Goal: Transaction & Acquisition: Purchase product/service

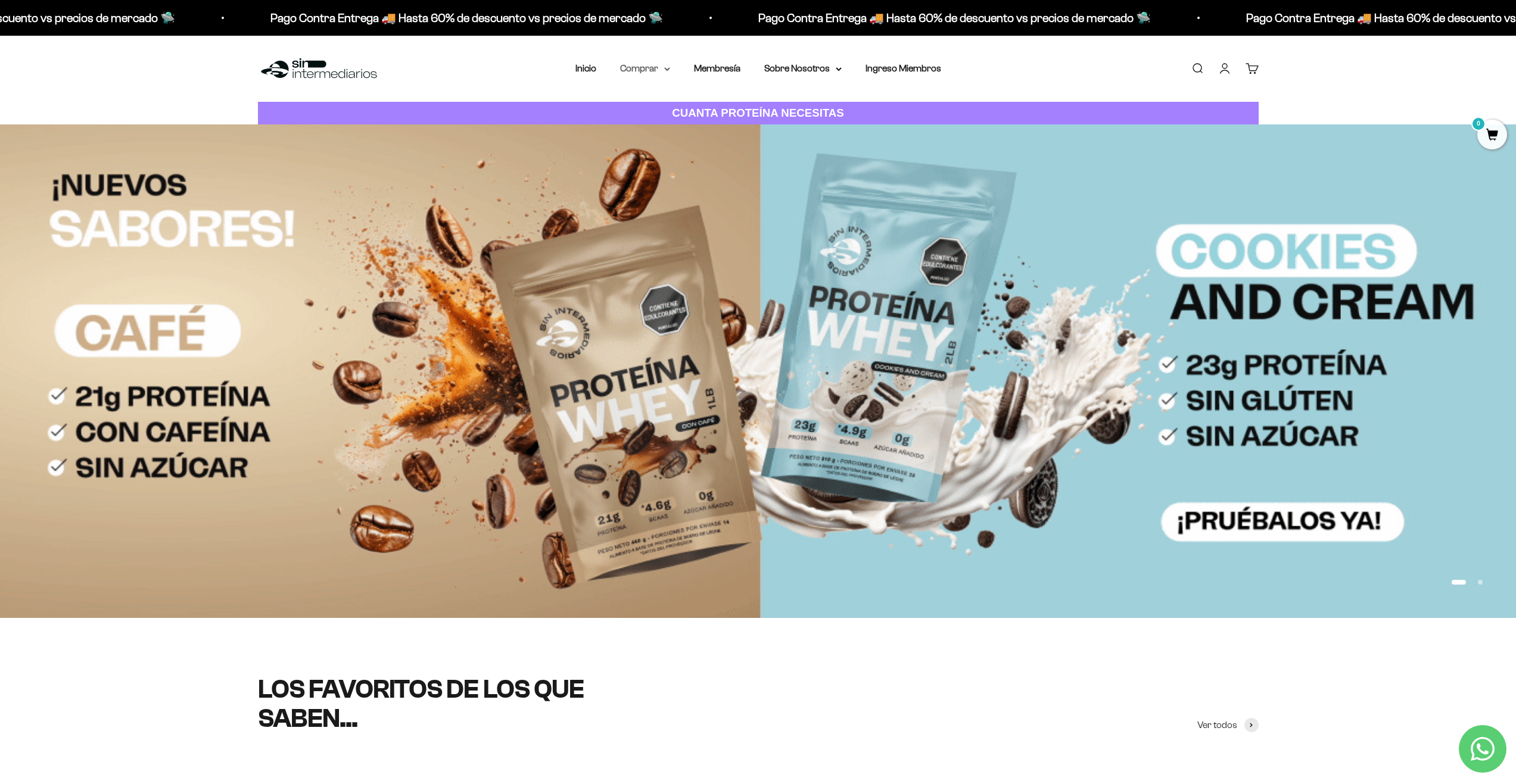
click at [638, 69] on summary "Comprar" at bounding box center [645, 68] width 50 height 15
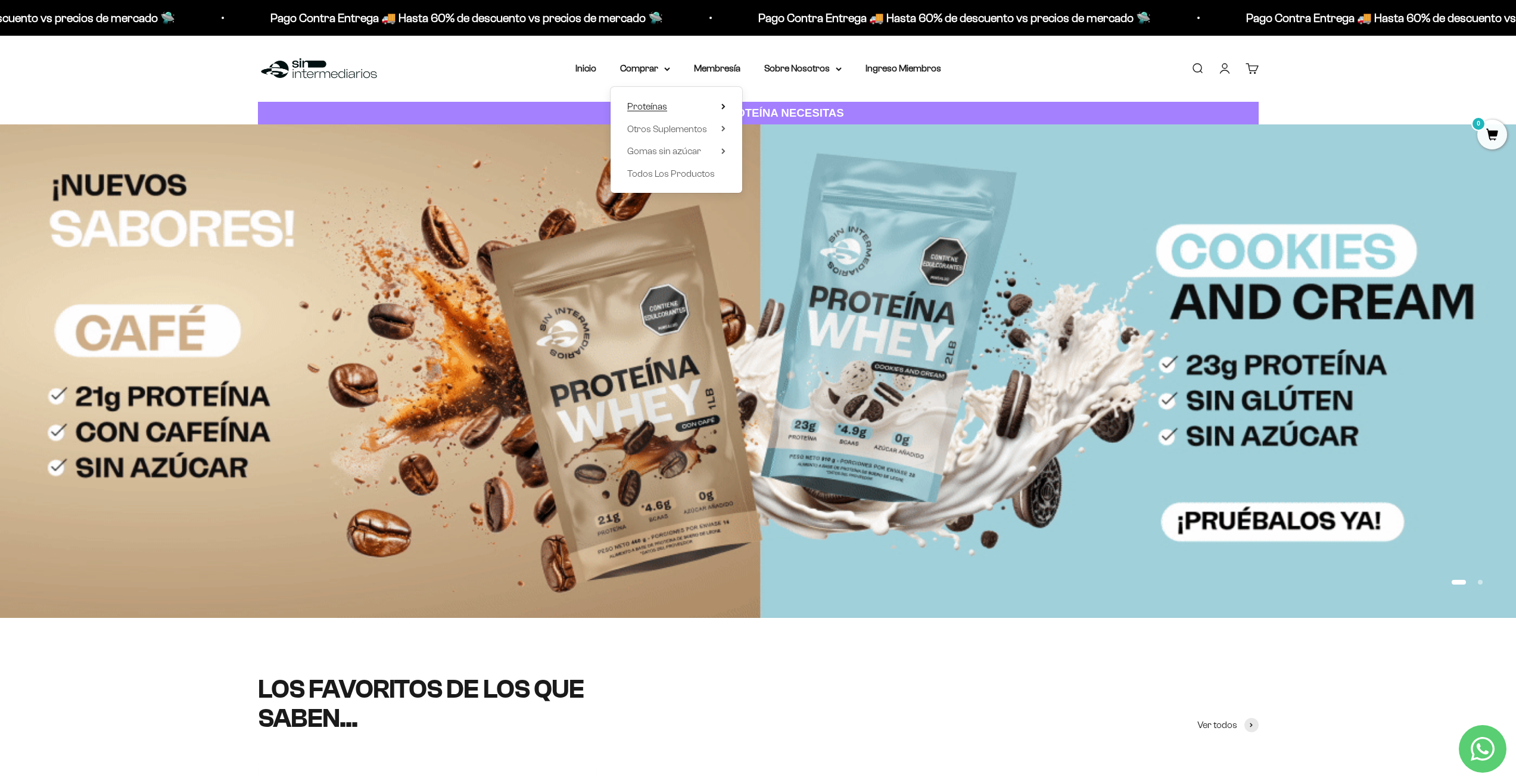
click at [657, 109] on span "Proteínas" at bounding box center [647, 106] width 40 height 10
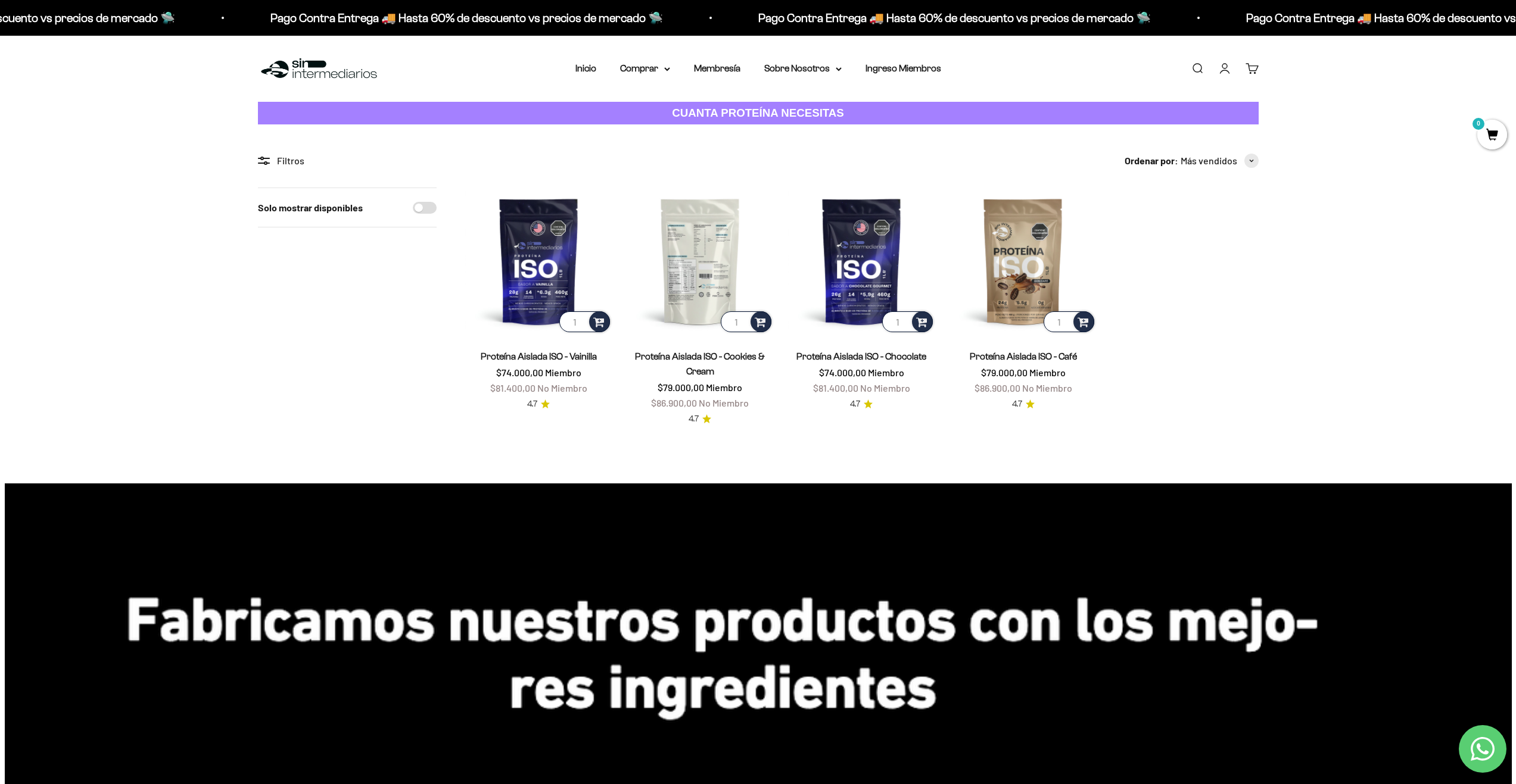
click at [702, 271] on img at bounding box center [701, 261] width 148 height 148
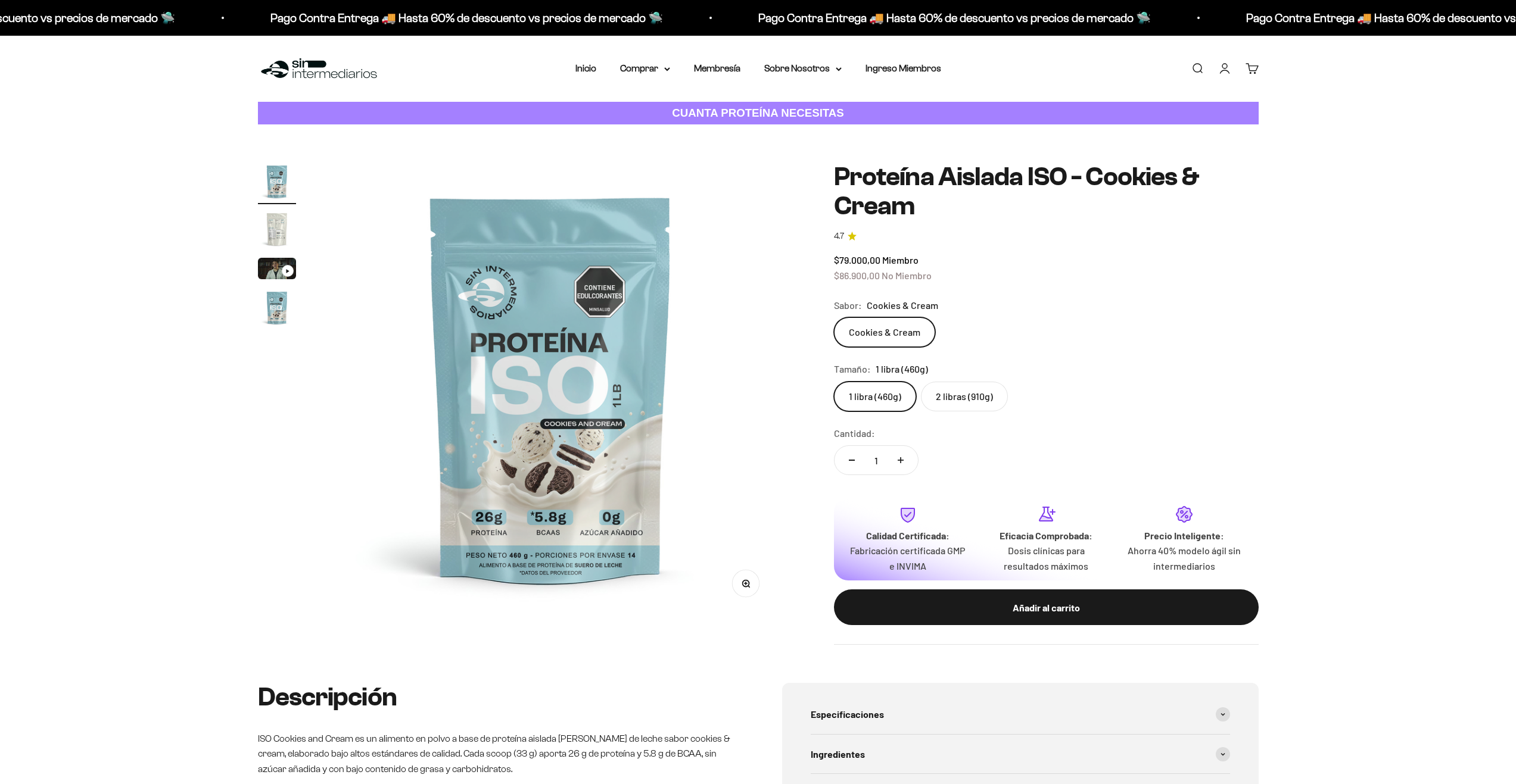
click at [276, 226] on img "Ir al artículo 2" at bounding box center [277, 229] width 38 height 38
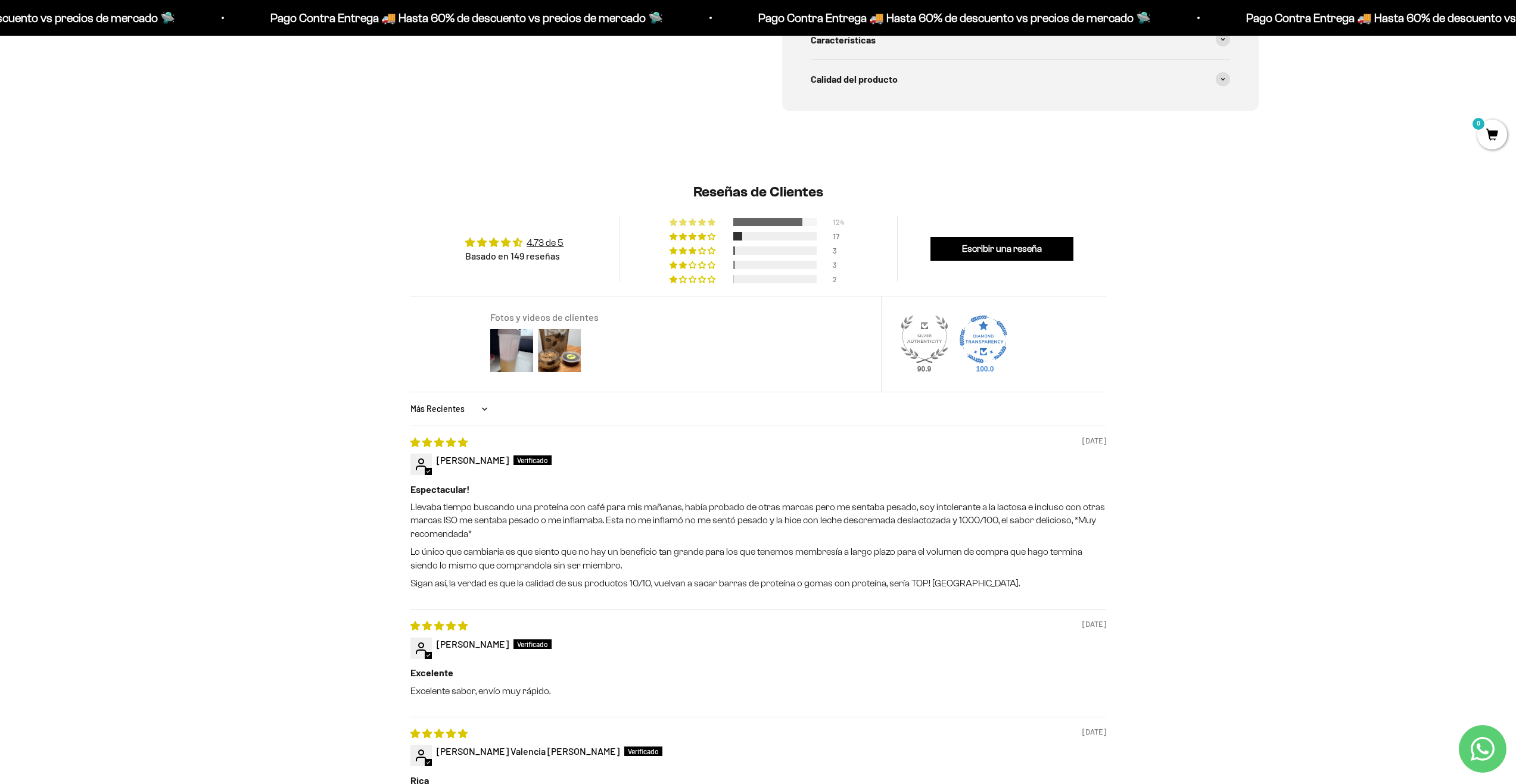
click at [800, 221] on div at bounding box center [767, 222] width 69 height 9
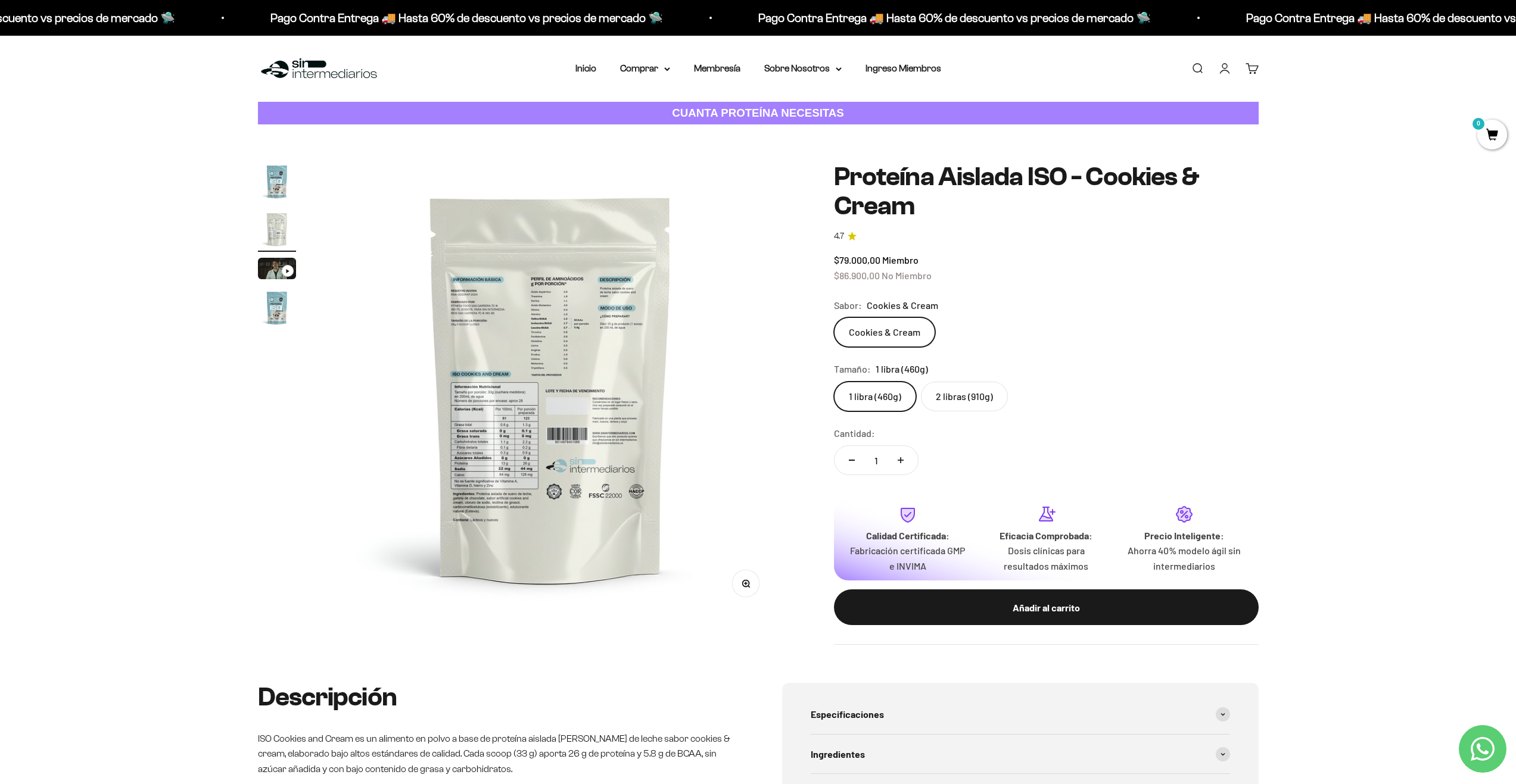
click at [271, 229] on img "Ir al artículo 2" at bounding box center [277, 229] width 38 height 38
click at [509, 444] on img at bounding box center [550, 389] width 452 height 452
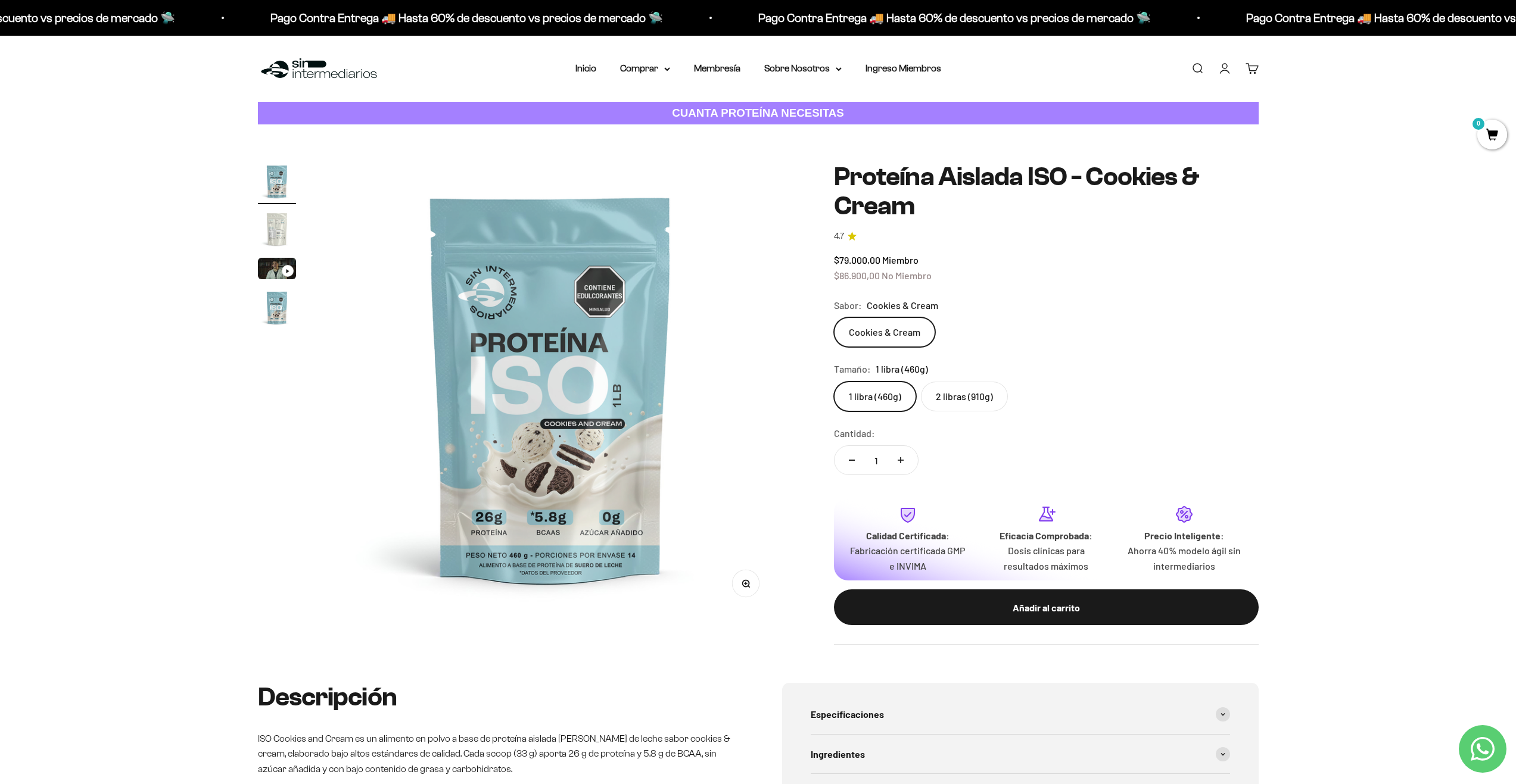
click at [575, 334] on img at bounding box center [550, 389] width 452 height 452
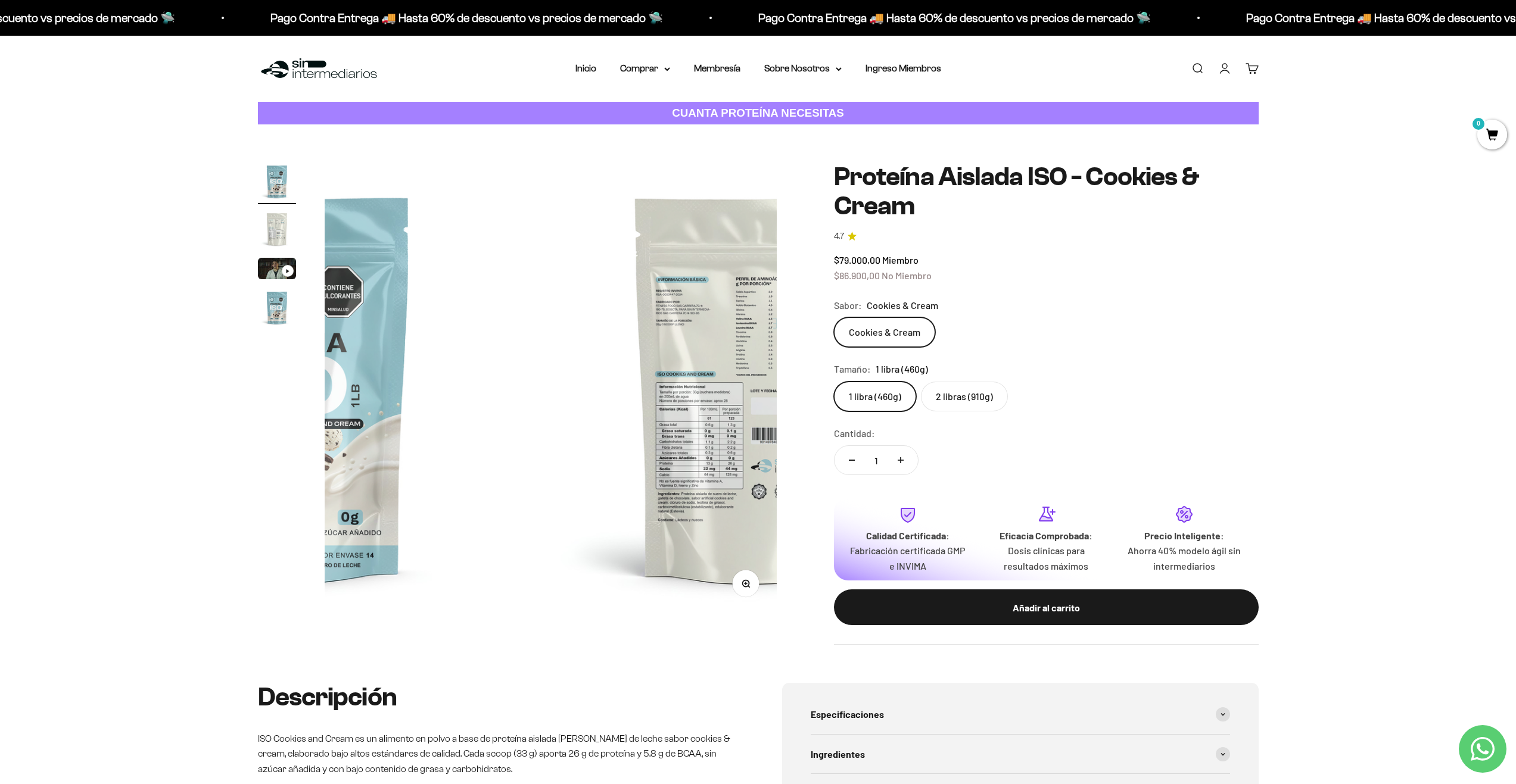
click at [575, 334] on media-carousel at bounding box center [550, 389] width 452 height 452
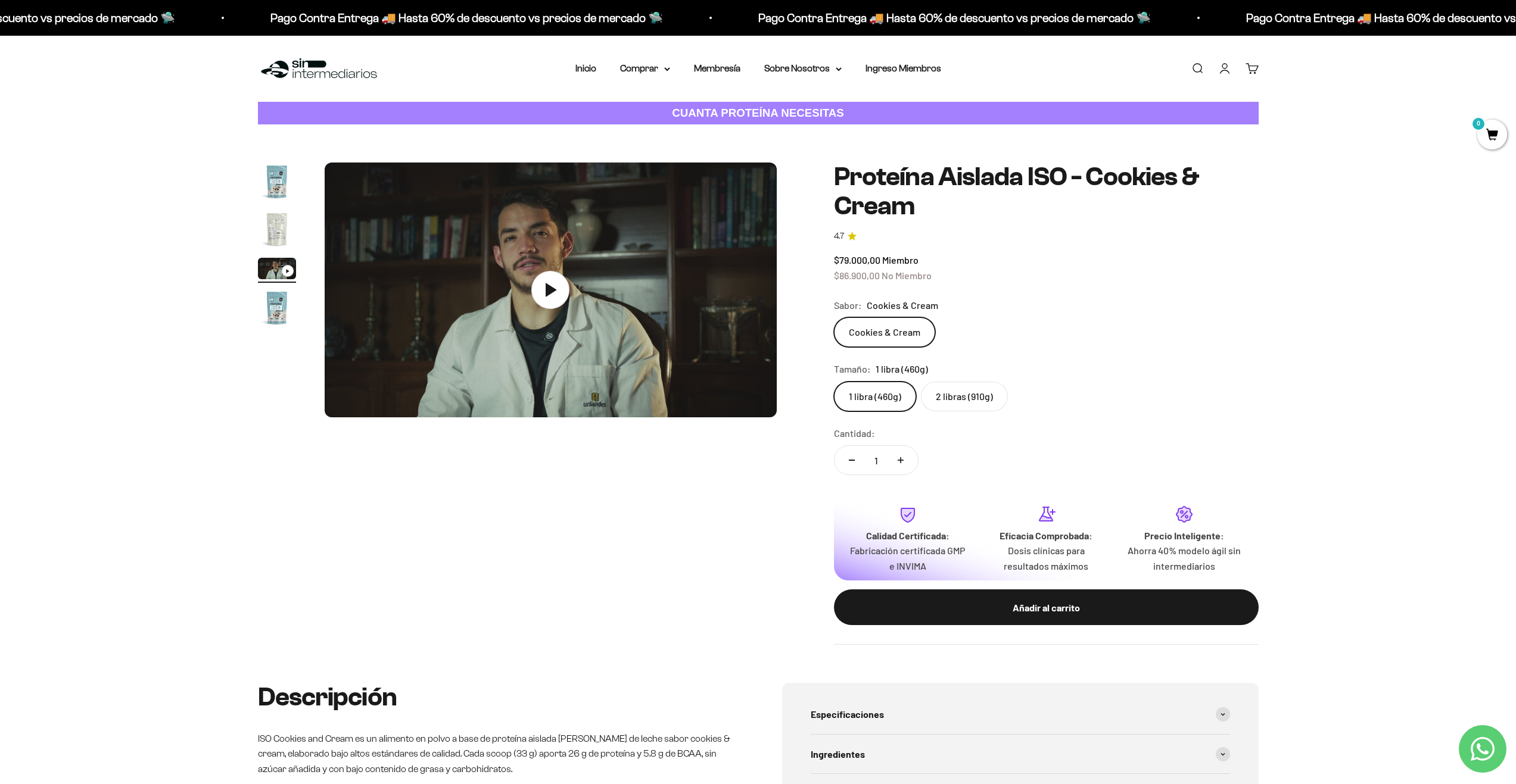
click at [283, 240] on img "Ir al artículo 2" at bounding box center [277, 229] width 38 height 38
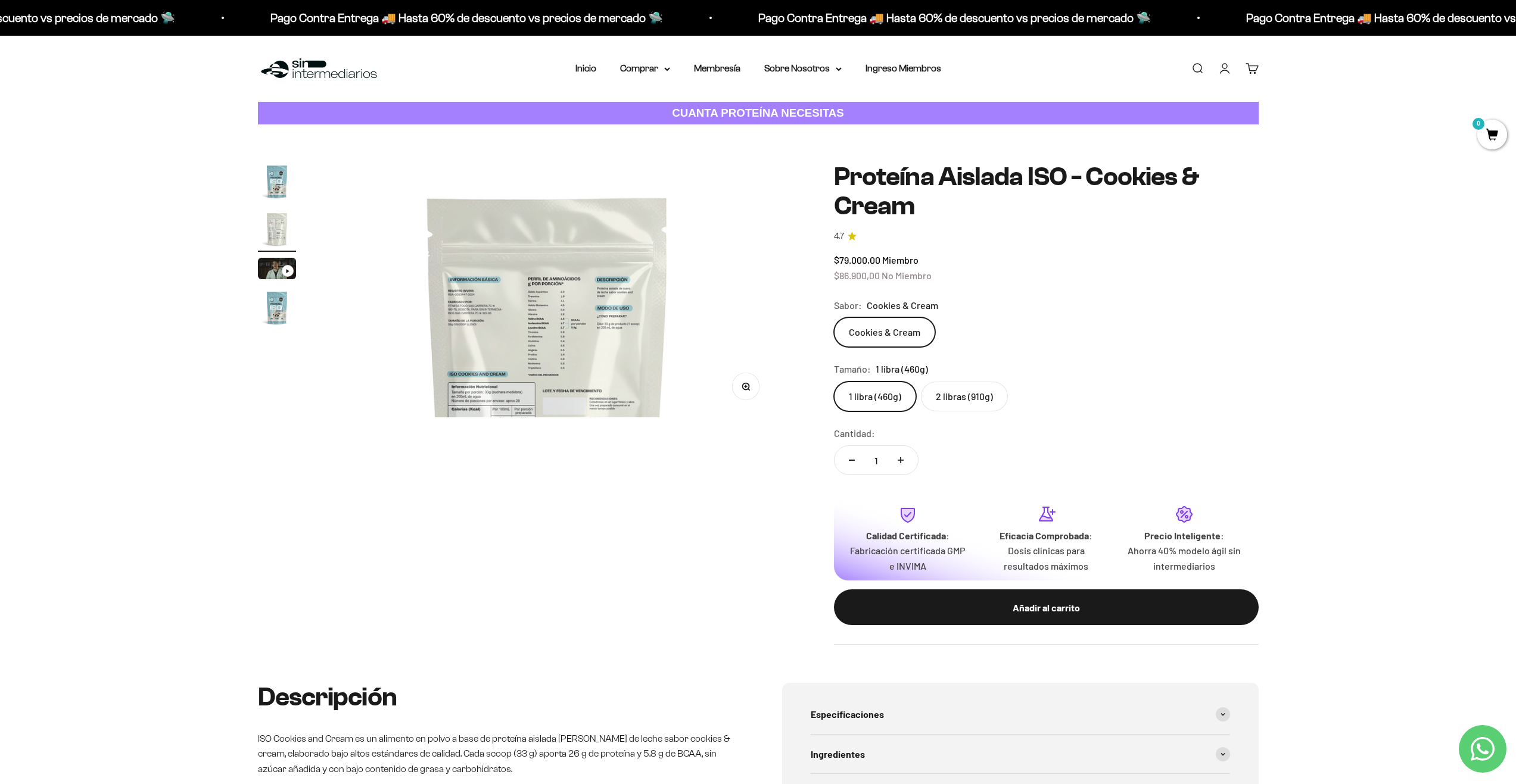
scroll to position [0, 466]
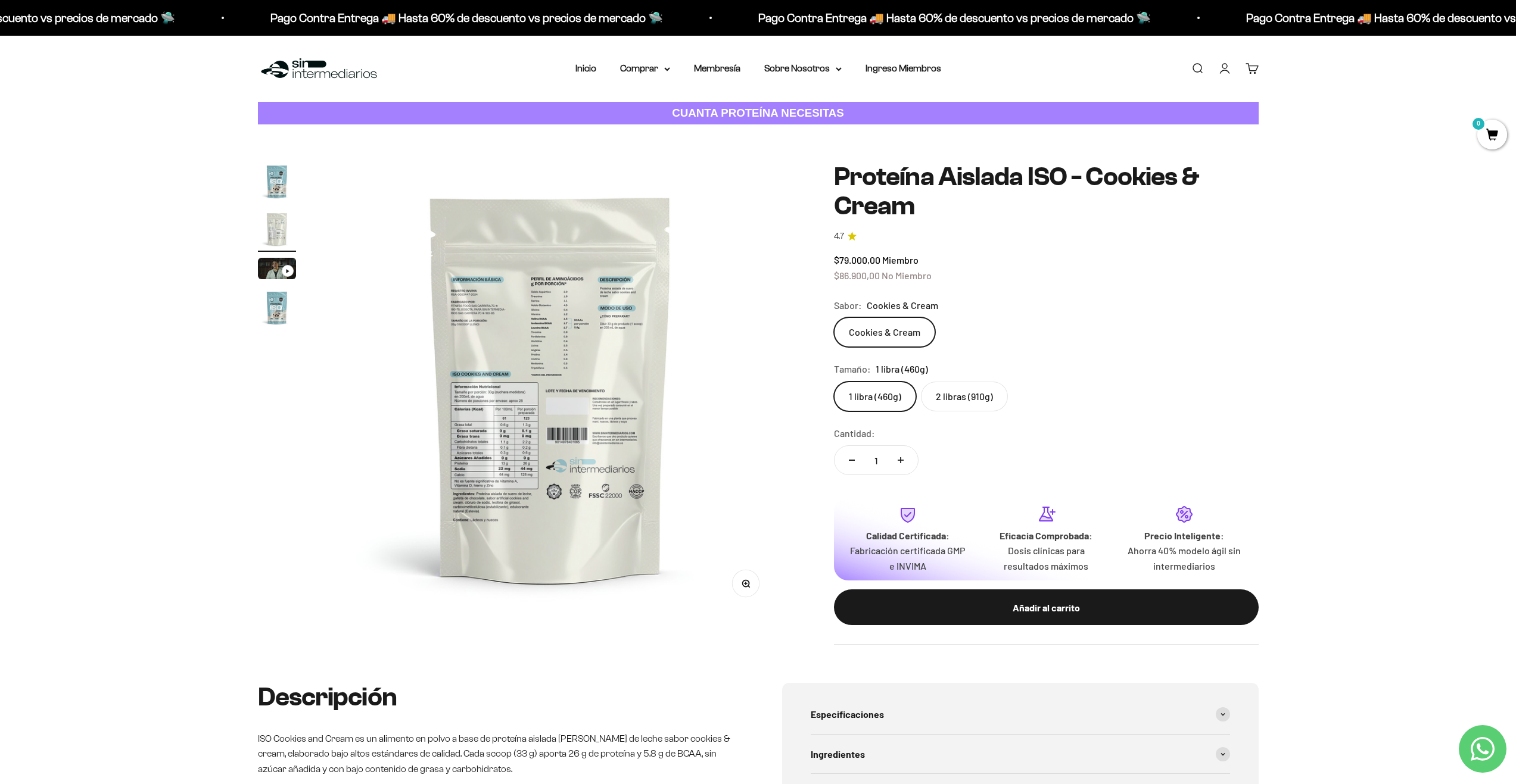
click at [747, 579] on button "Zoom" at bounding box center [745, 584] width 26 height 26
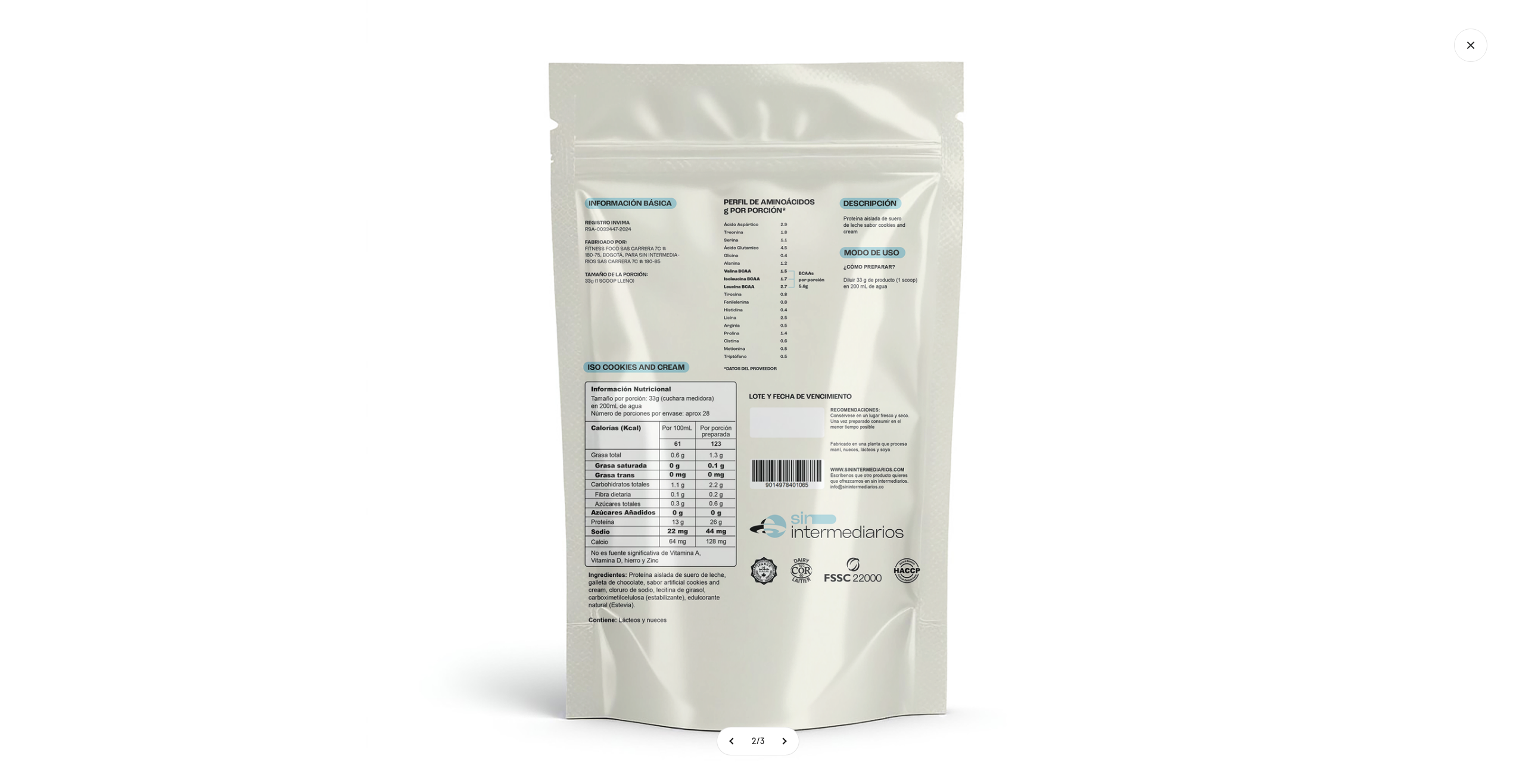
click at [662, 463] on img at bounding box center [758, 392] width 784 height 784
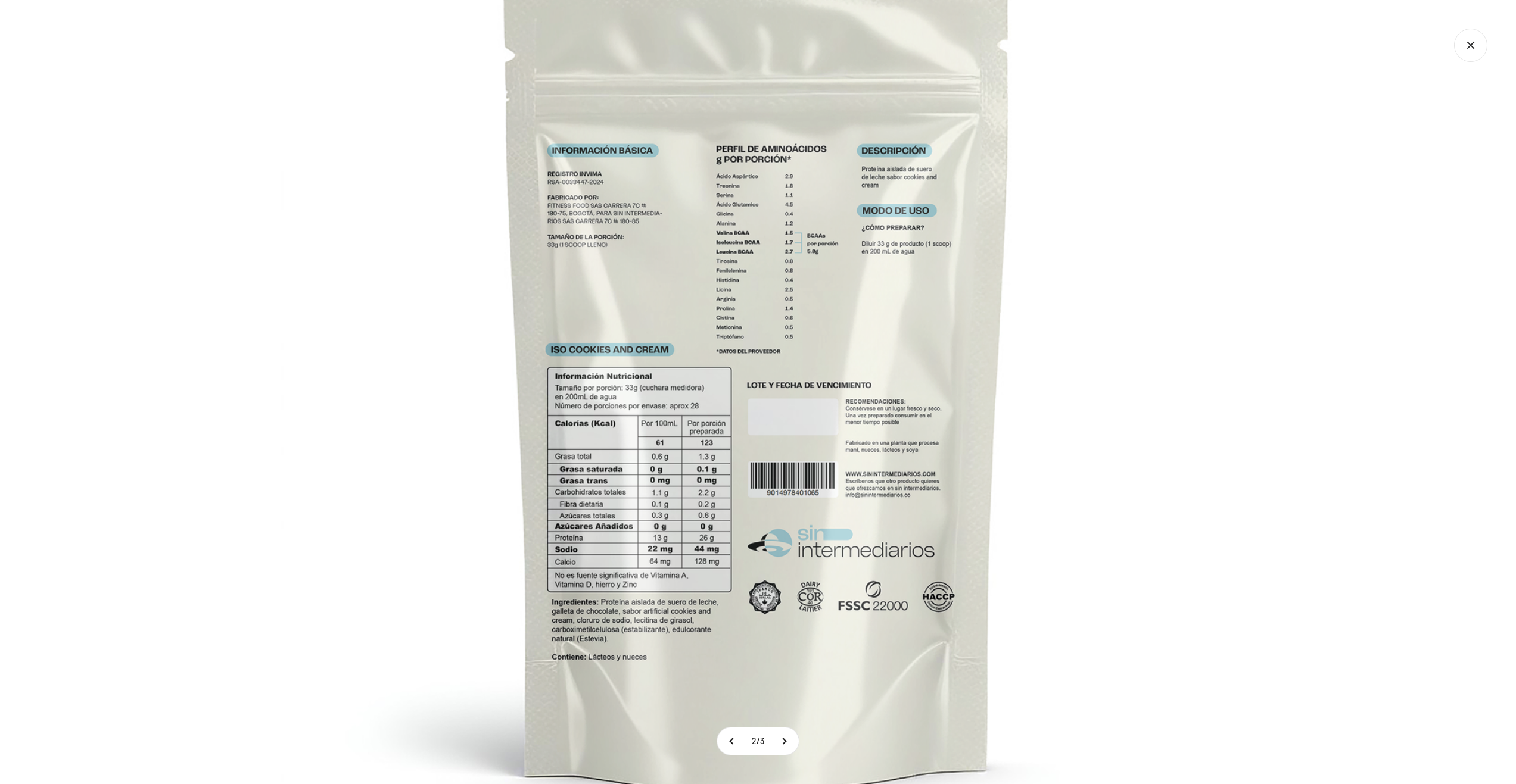
click at [693, 419] on img at bounding box center [758, 380] width 953 height 953
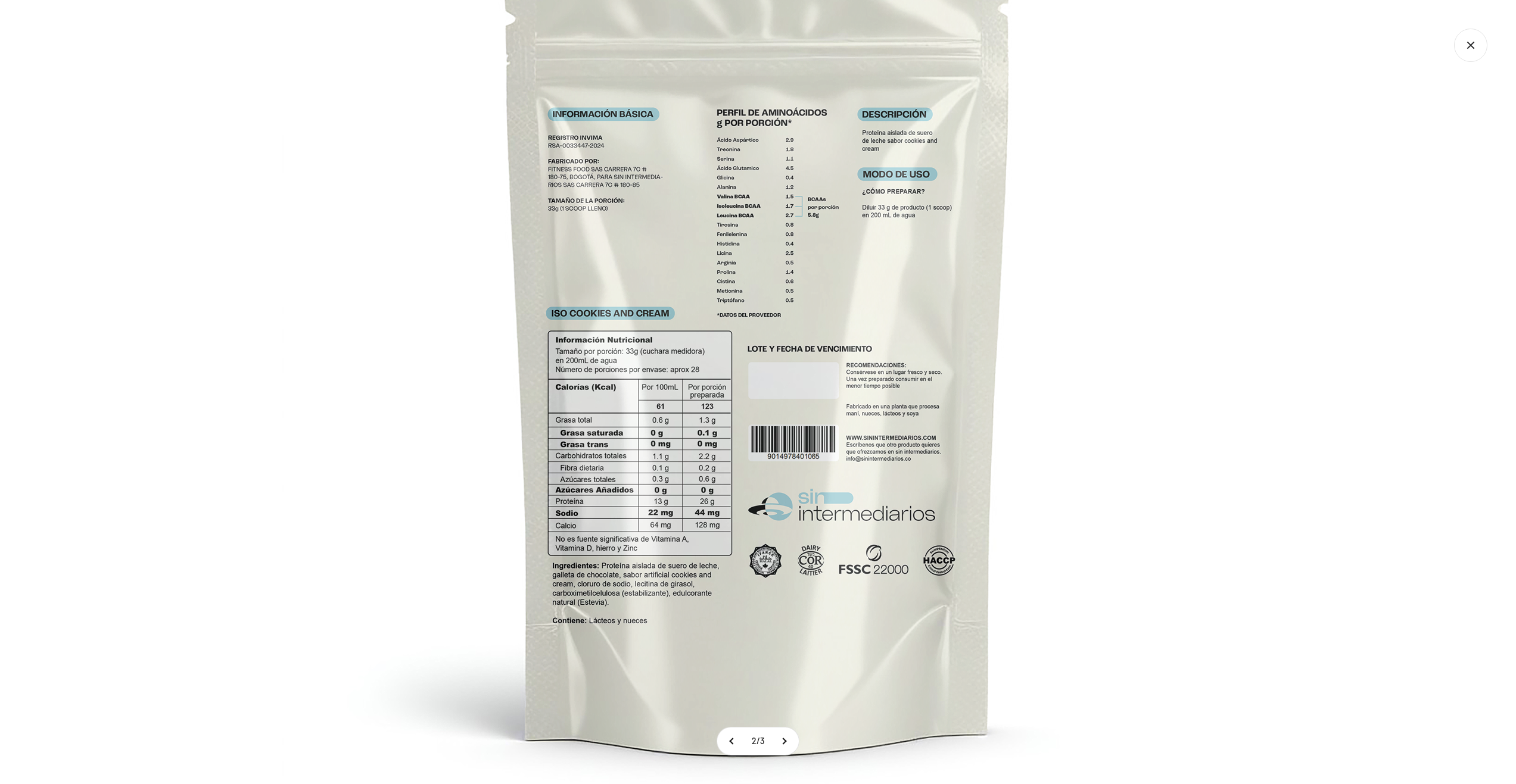
click at [1054, 448] on img at bounding box center [758, 344] width 953 height 953
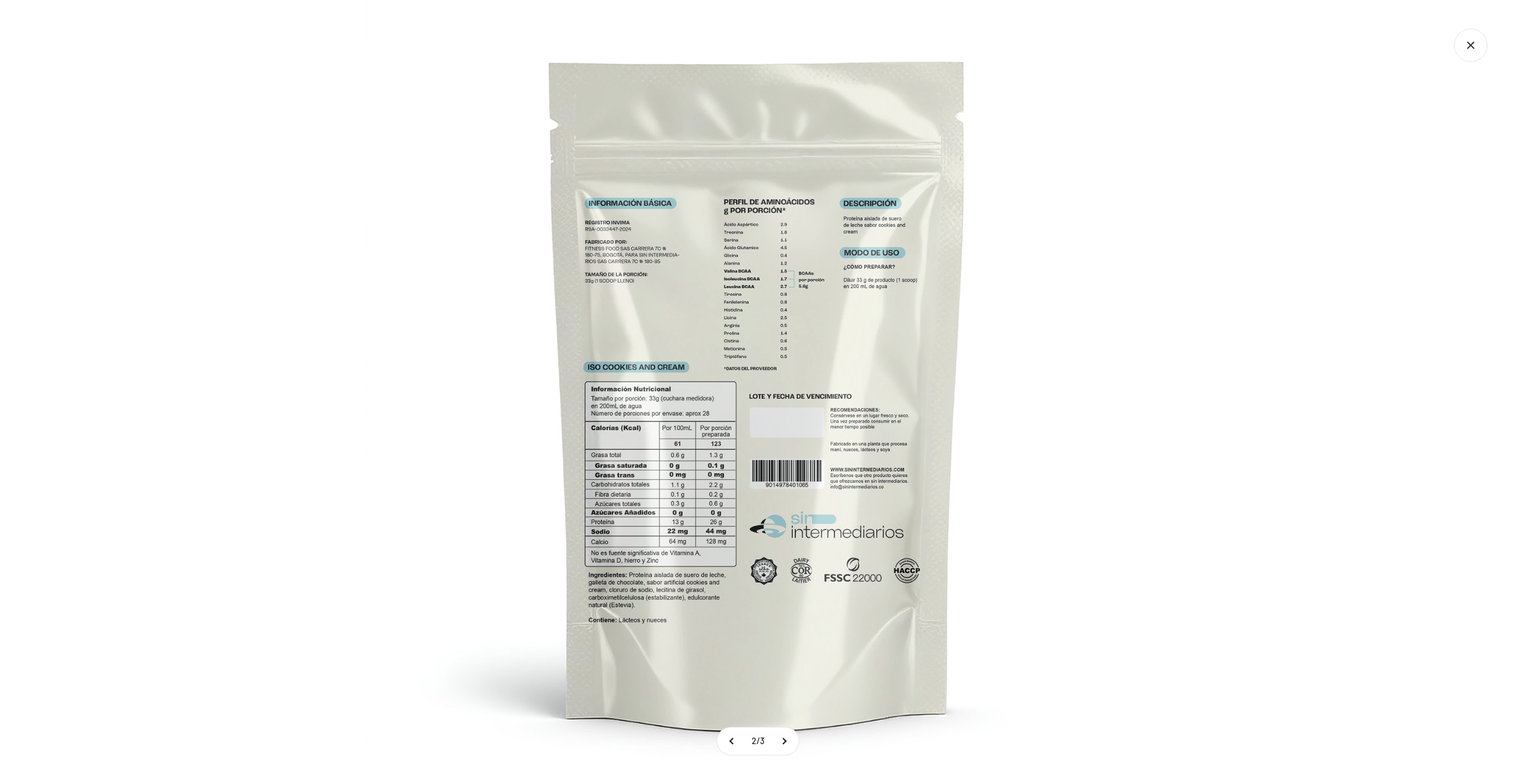
click at [1461, 47] on icon "Cerrar galería" at bounding box center [1470, 44] width 33 height 33
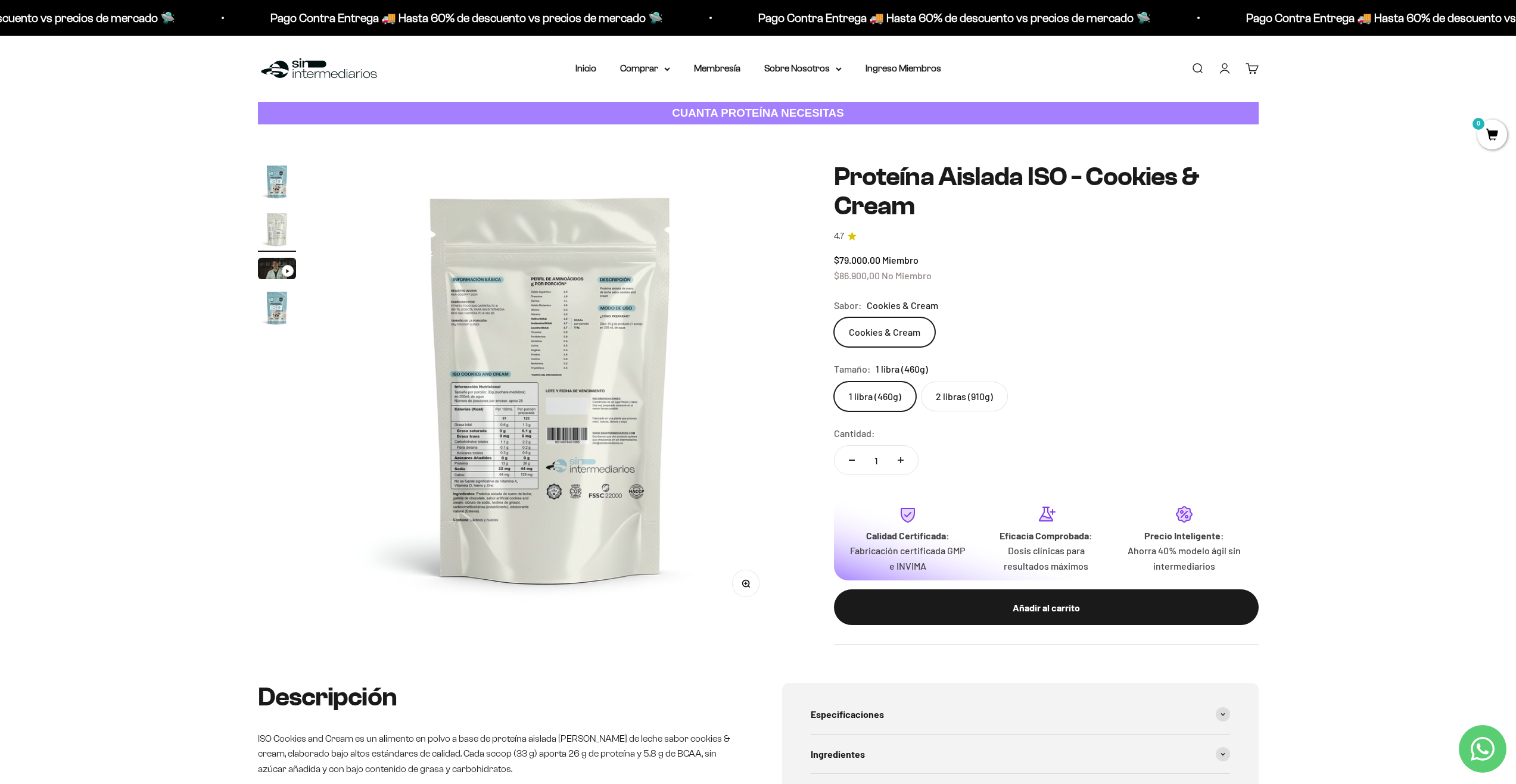
click at [276, 190] on img "Ir al artículo 1" at bounding box center [277, 182] width 38 height 38
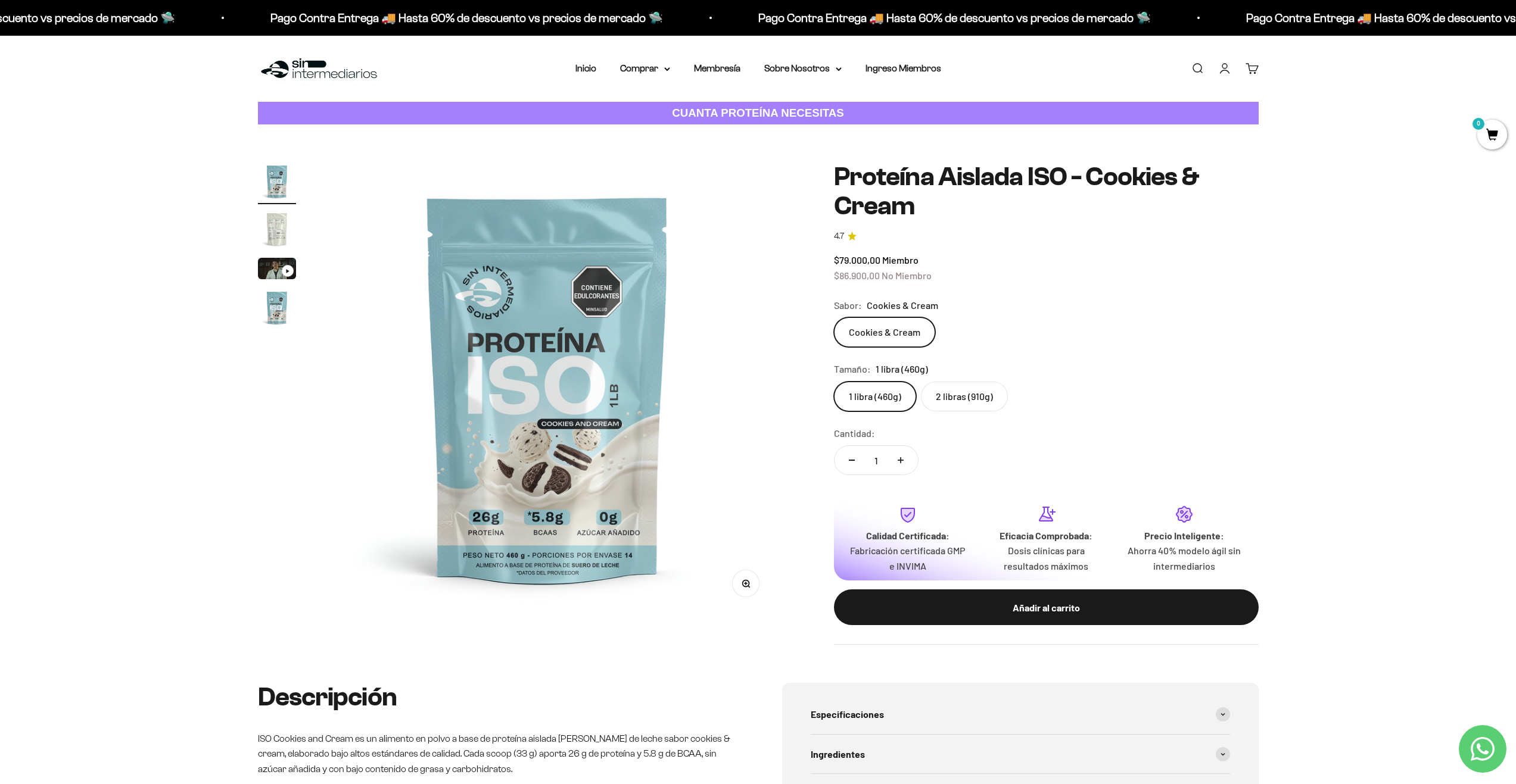
scroll to position [0, 0]
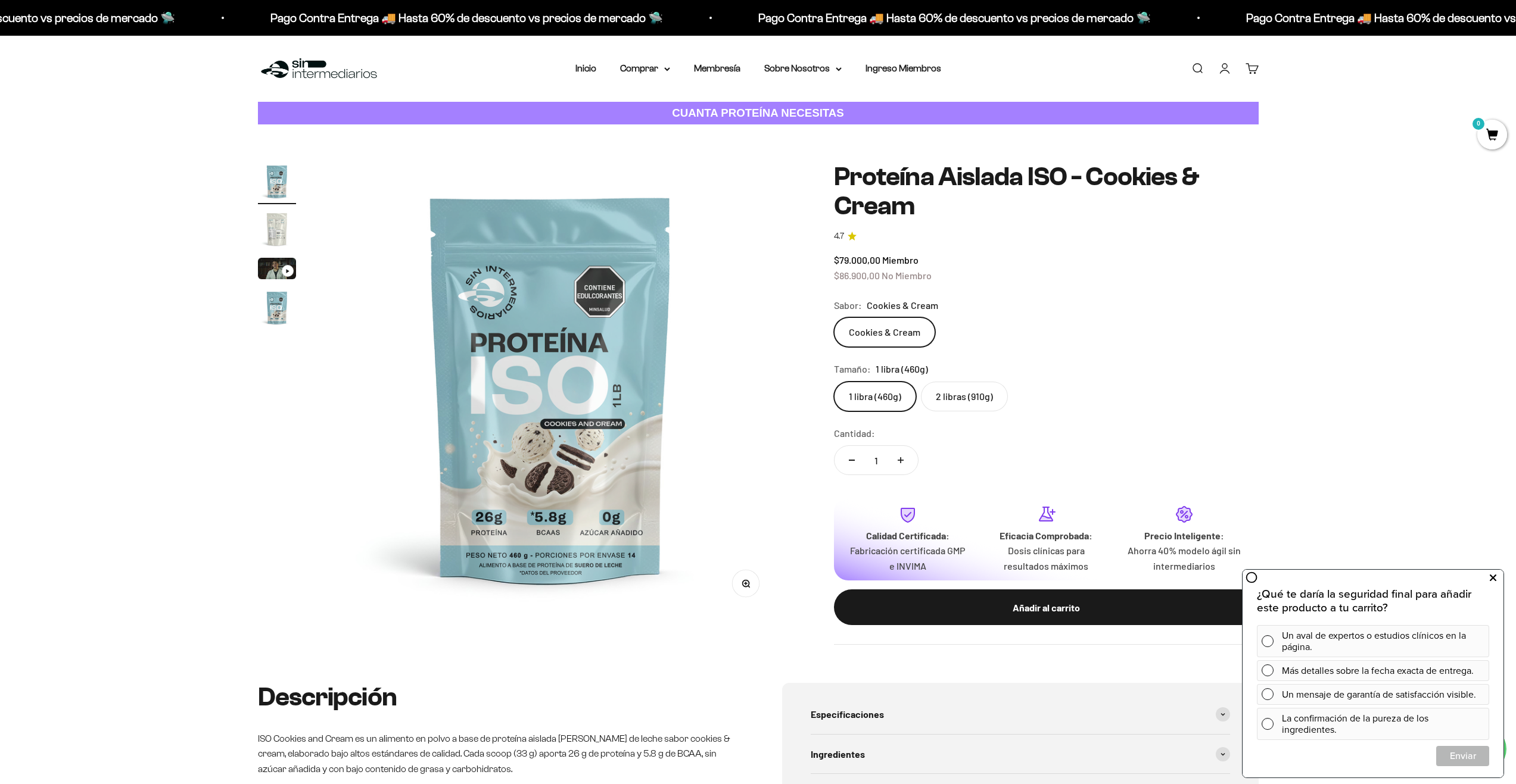
click at [1492, 576] on icon at bounding box center [1492, 578] width 7 height 15
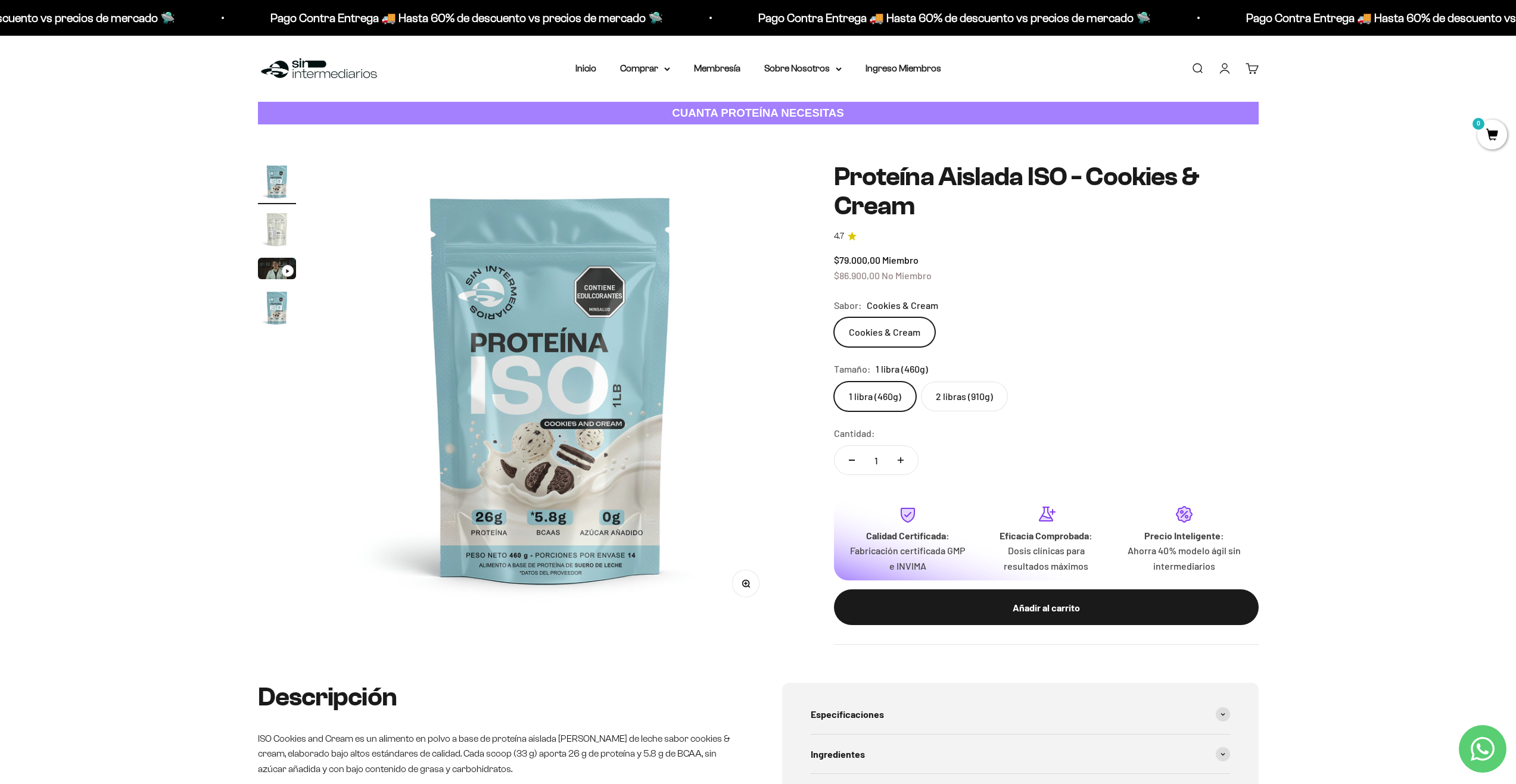
click at [271, 304] on img "Ir al artículo 4" at bounding box center [277, 307] width 38 height 38
click at [265, 237] on img "Ir al artículo 2" at bounding box center [277, 229] width 38 height 38
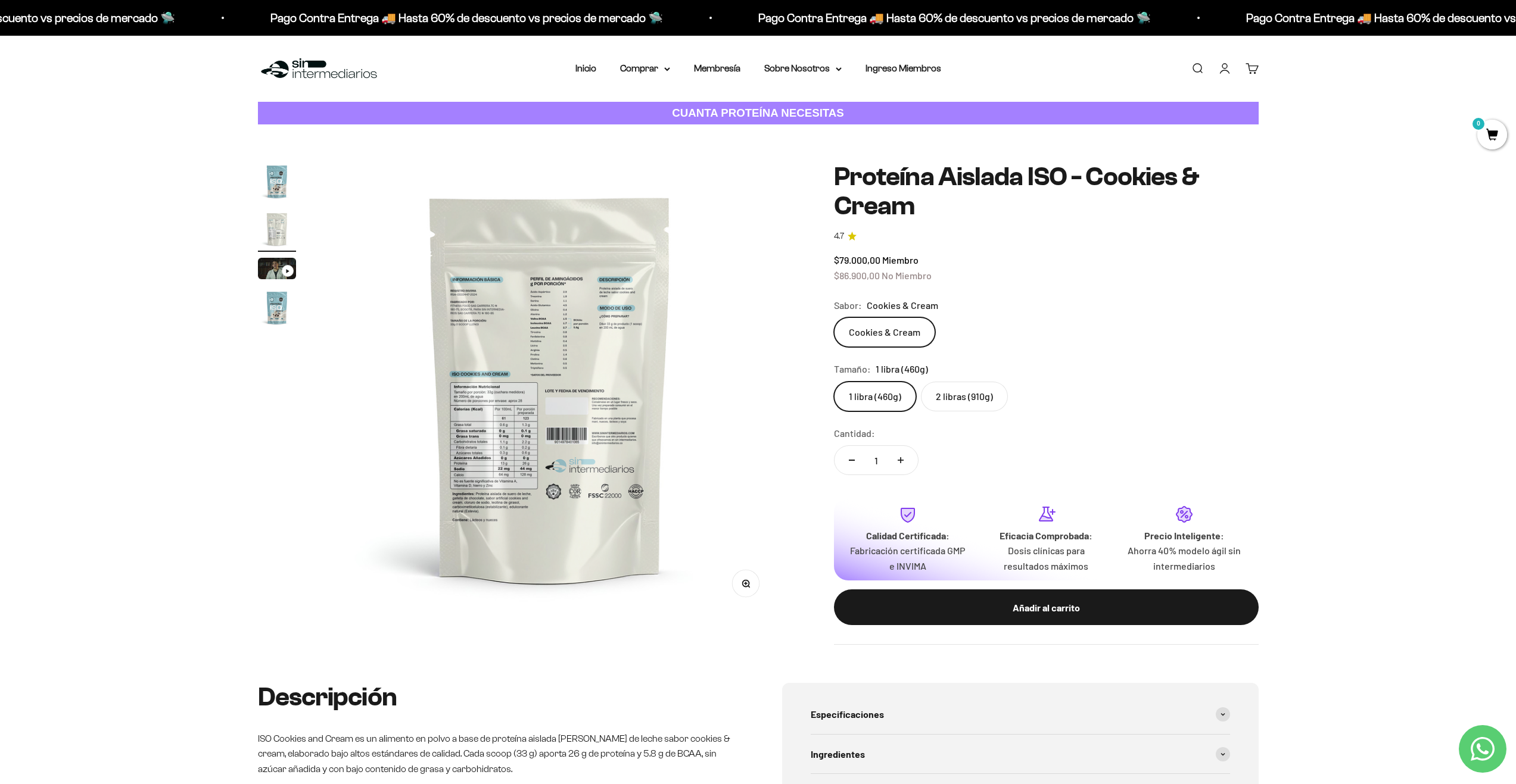
scroll to position [0, 466]
click at [282, 183] on img "Ir al artículo 1" at bounding box center [277, 182] width 38 height 38
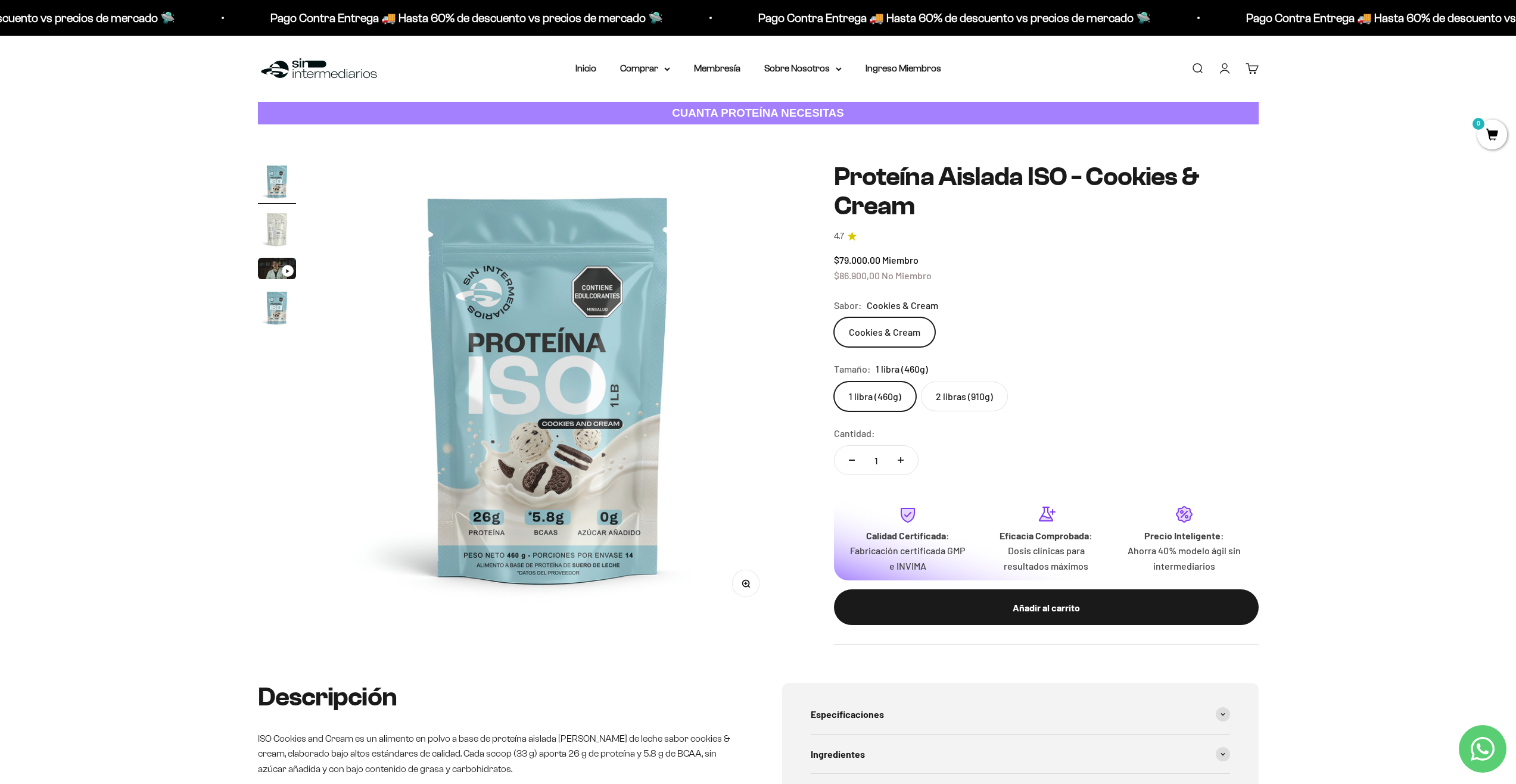
scroll to position [0, 0]
click at [584, 375] on img at bounding box center [550, 389] width 452 height 452
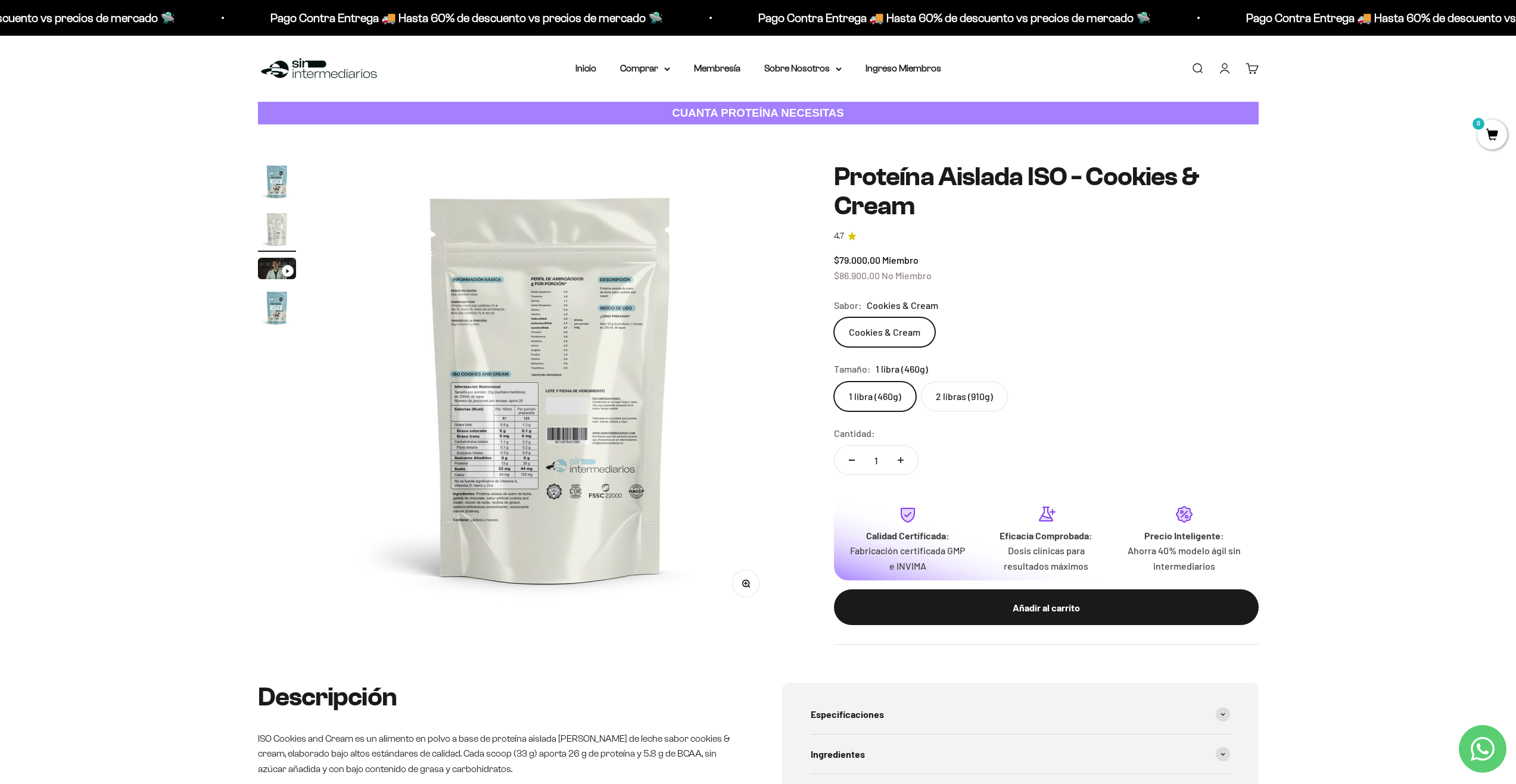
click at [277, 176] on img "Ir al artículo 1" at bounding box center [277, 182] width 38 height 38
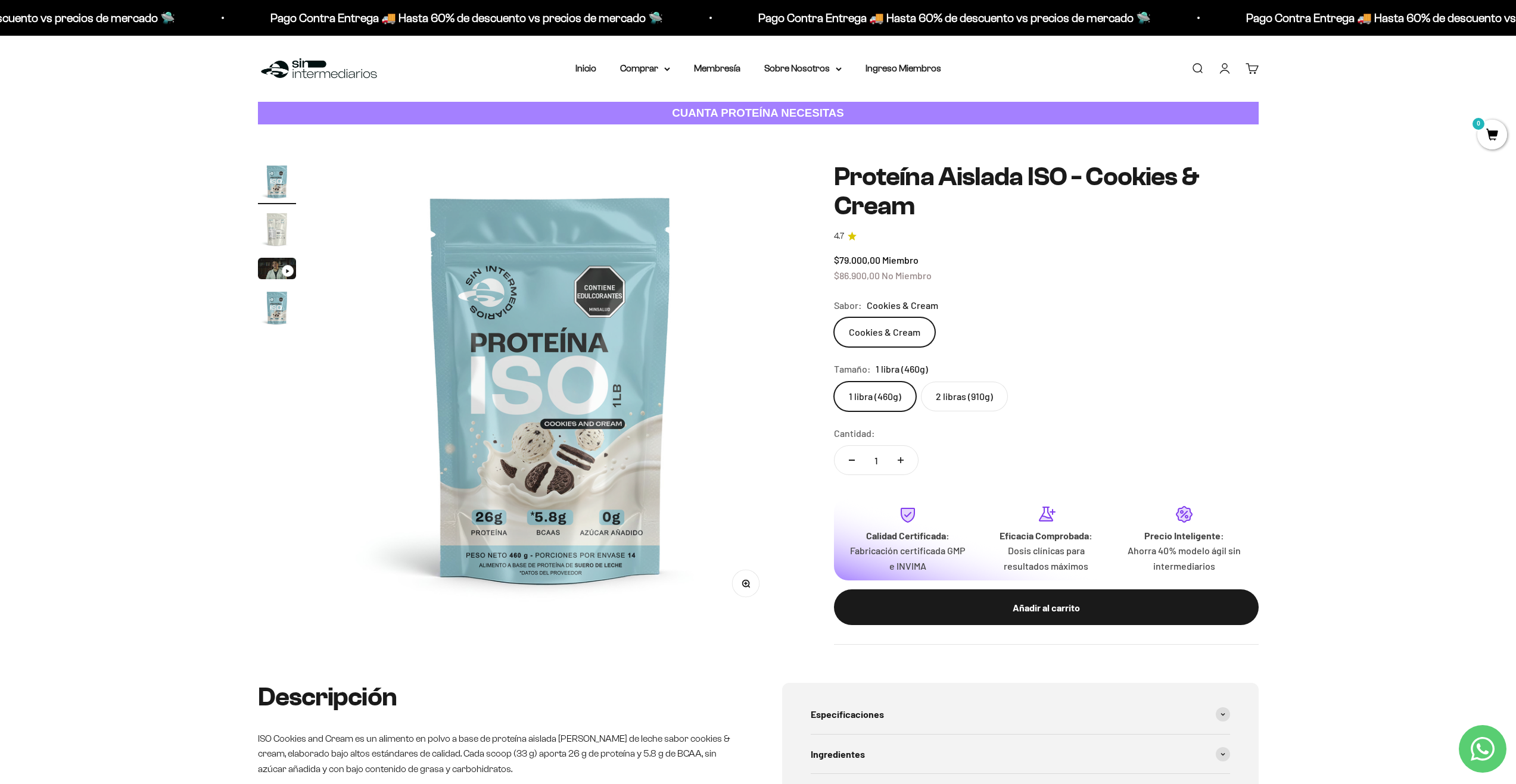
click at [957, 406] on label "2 libras (910g)" at bounding box center [965, 396] width 87 height 29
click at [834, 382] on input "2 libras (910g)" at bounding box center [833, 381] width 1 height 1
click at [884, 401] on label "1 libra (460g)" at bounding box center [875, 396] width 82 height 29
click at [834, 382] on input "1 libra (460g)" at bounding box center [833, 381] width 1 height 1
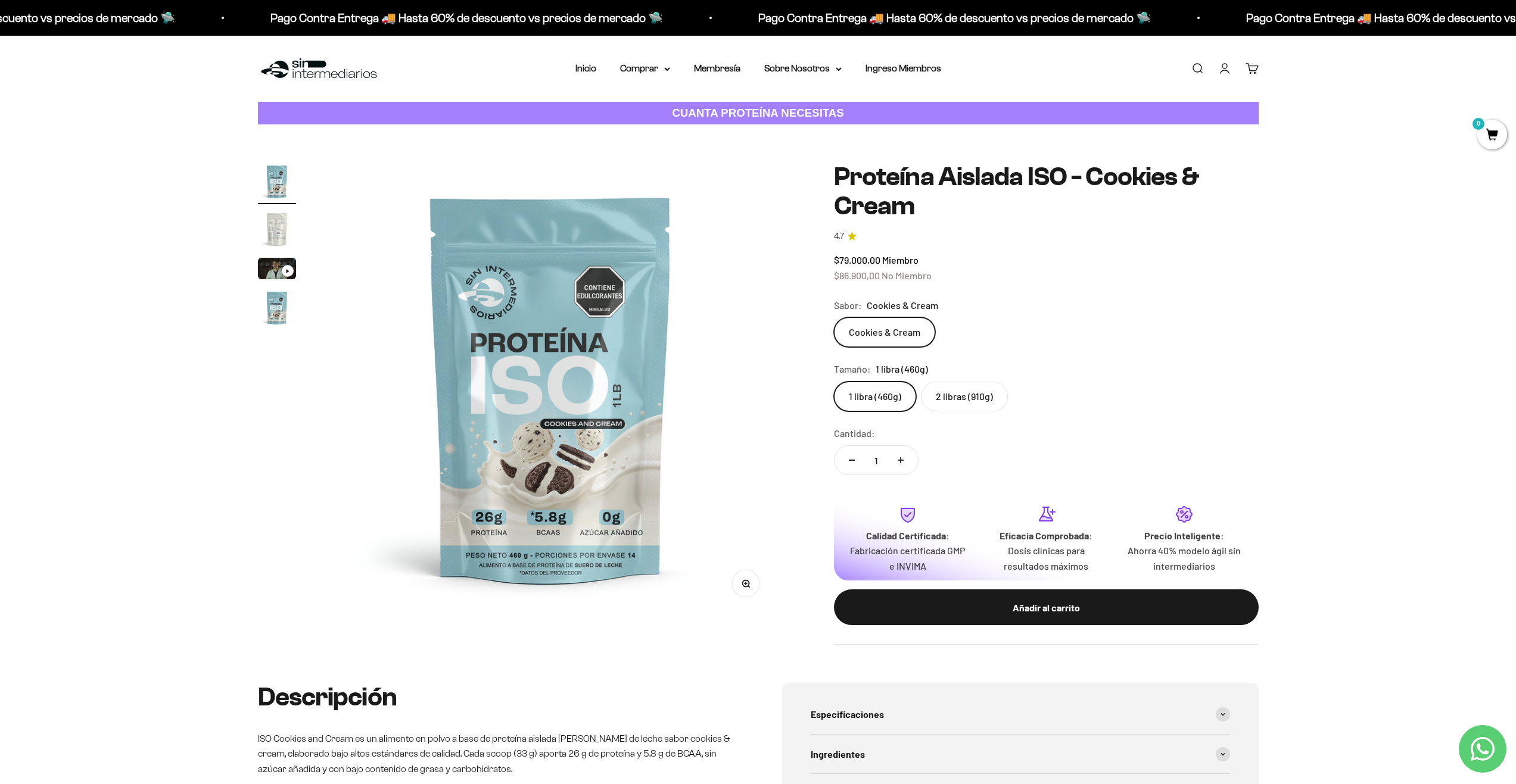
click at [956, 398] on label "2 libras (910g)" at bounding box center [965, 396] width 87 height 29
click at [834, 382] on input "2 libras (910g)" at bounding box center [833, 381] width 1 height 1
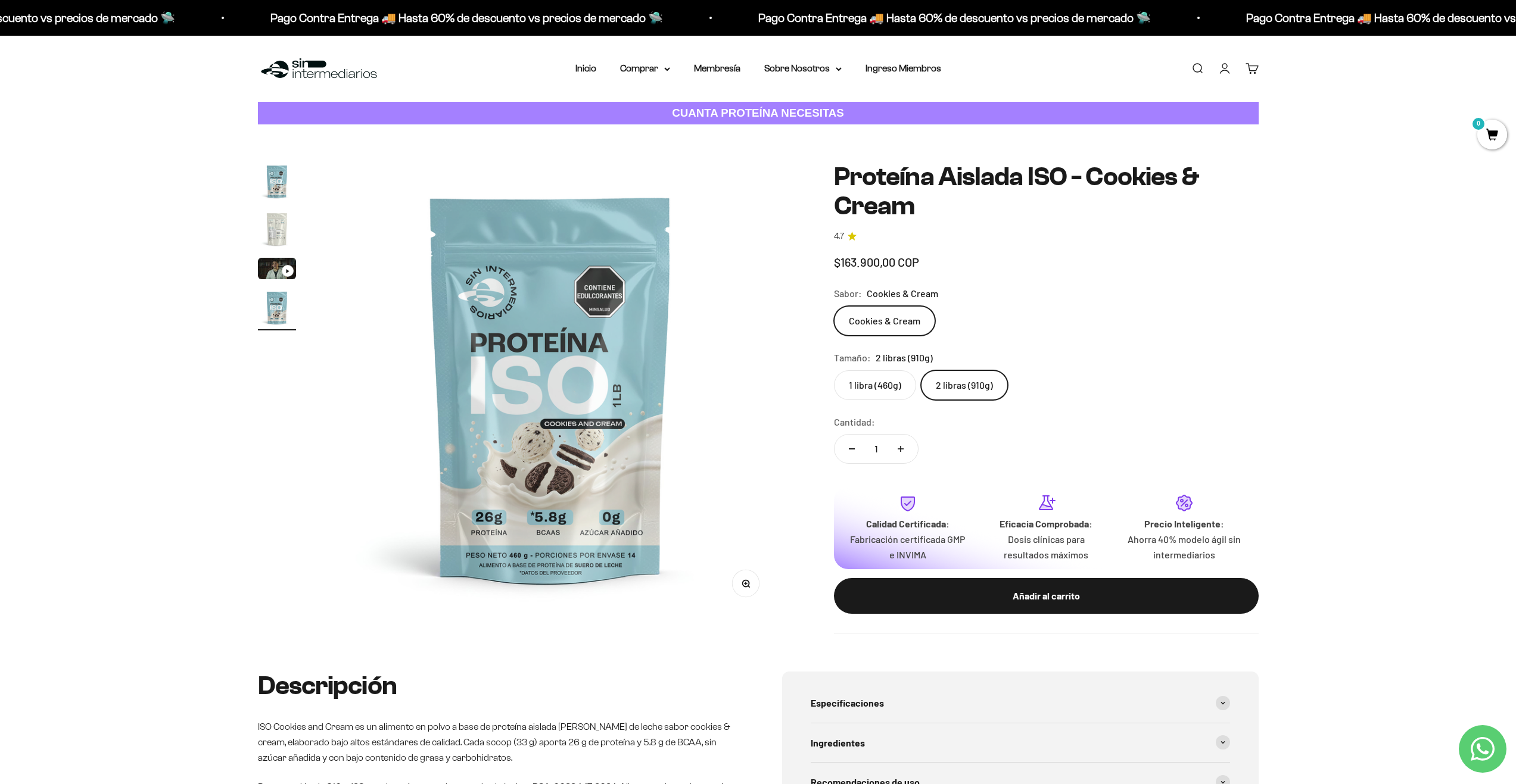
scroll to position [0, 1400]
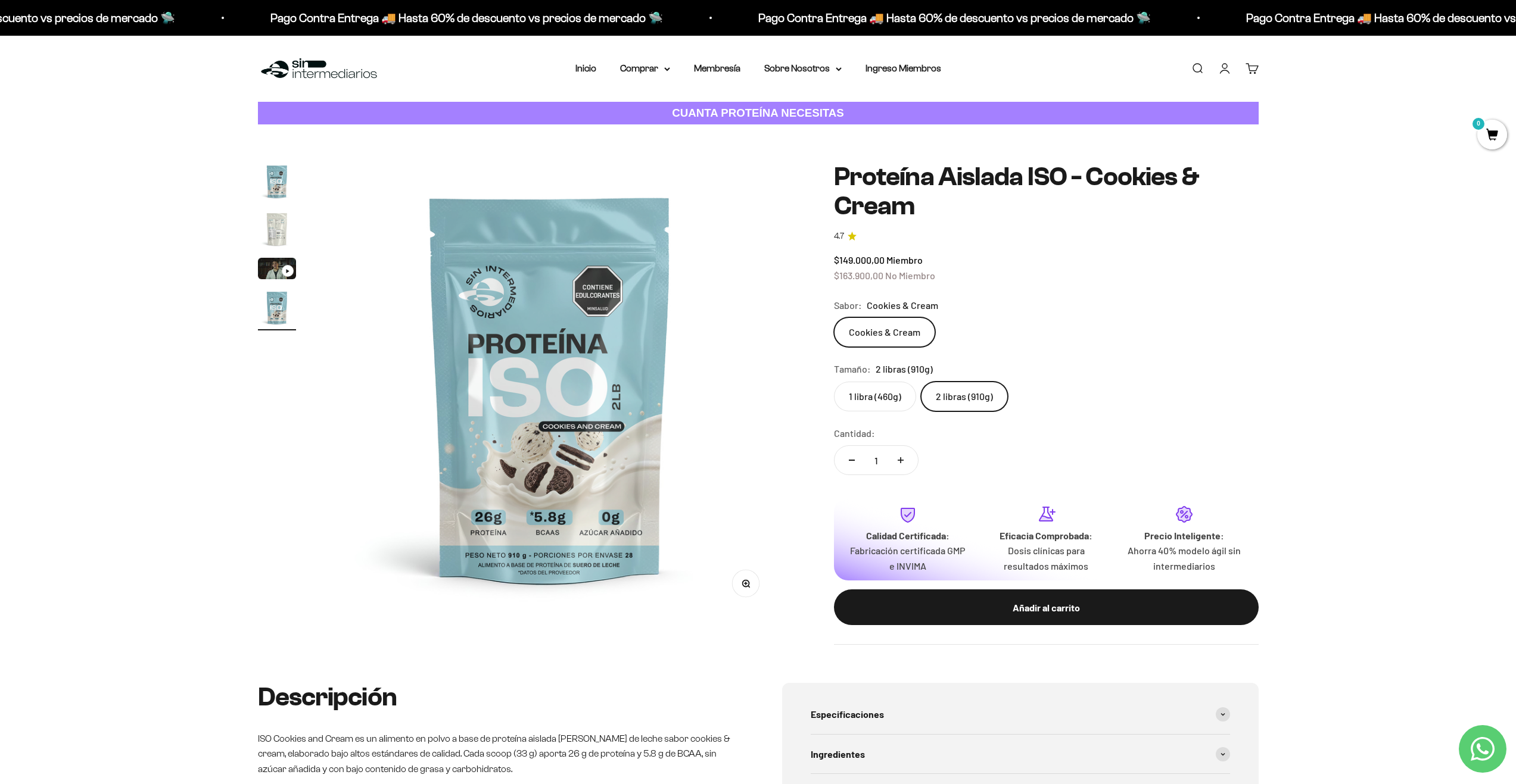
click at [862, 394] on label "1 libra (460g)" at bounding box center [875, 396] width 82 height 29
click at [834, 382] on input "1 libra (460g)" at bounding box center [833, 381] width 1 height 1
click at [728, 107] on strong "CUANTA PROTEÍNA NECESITAS" at bounding box center [758, 113] width 172 height 12
click at [977, 401] on label "2 libras (910g)" at bounding box center [965, 396] width 87 height 29
click at [834, 382] on input "2 libras (910g)" at bounding box center [833, 381] width 1 height 1
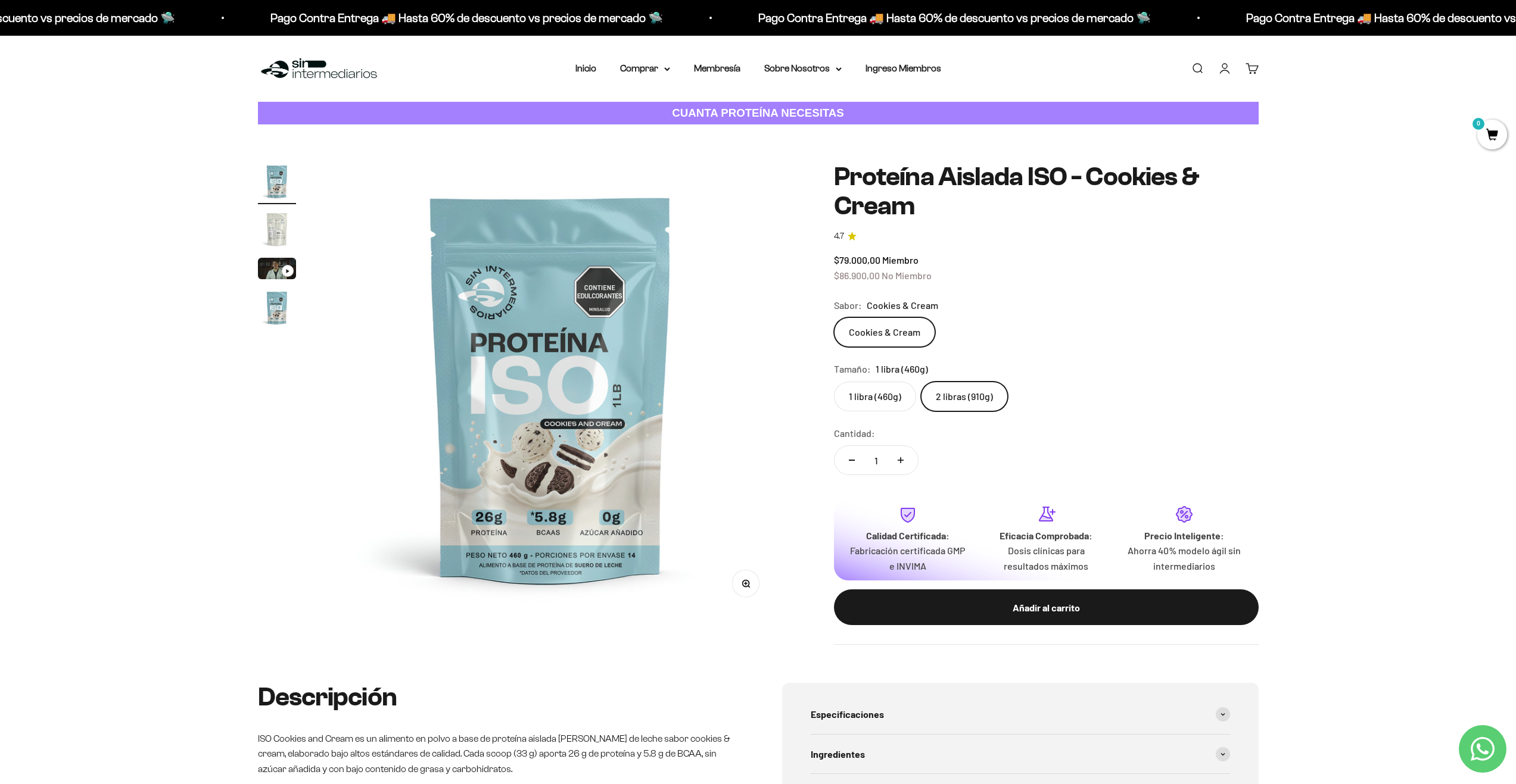
scroll to position [0, 1400]
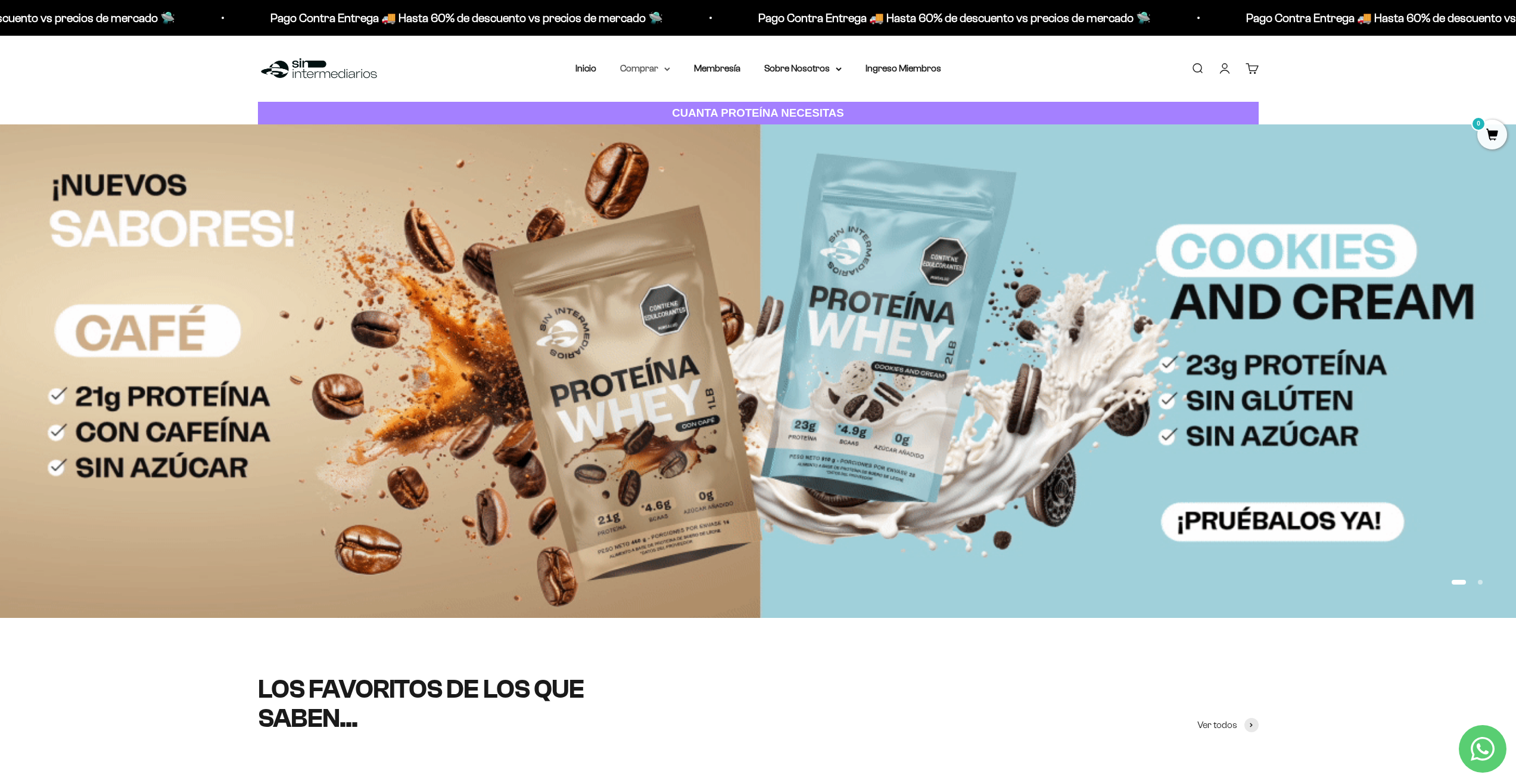
click at [654, 71] on summary "Comprar" at bounding box center [645, 68] width 50 height 15
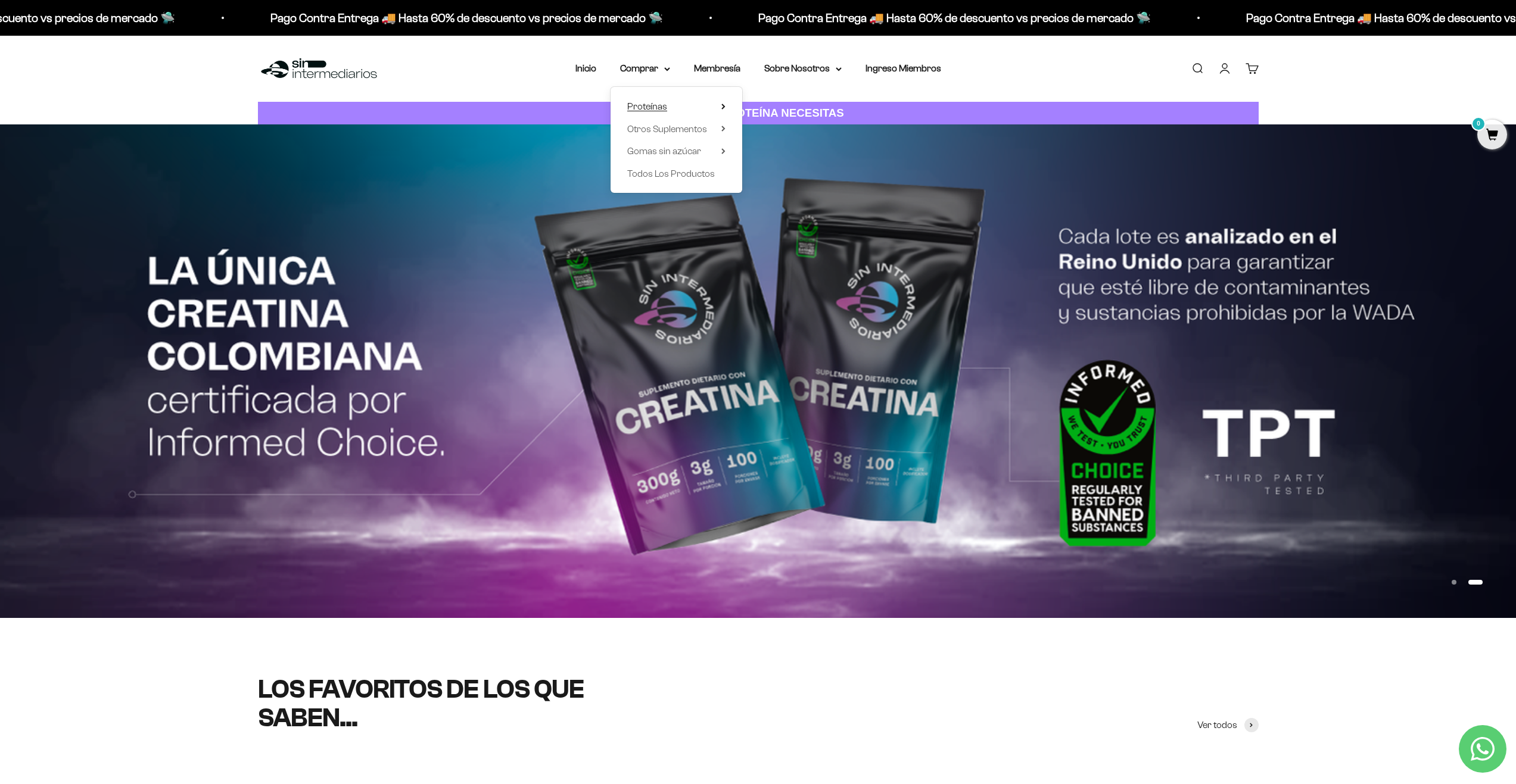
click at [668, 102] on summary "Proteínas" at bounding box center [676, 107] width 98 height 15
click at [779, 130] on span "Whey" at bounding box center [771, 129] width 25 height 10
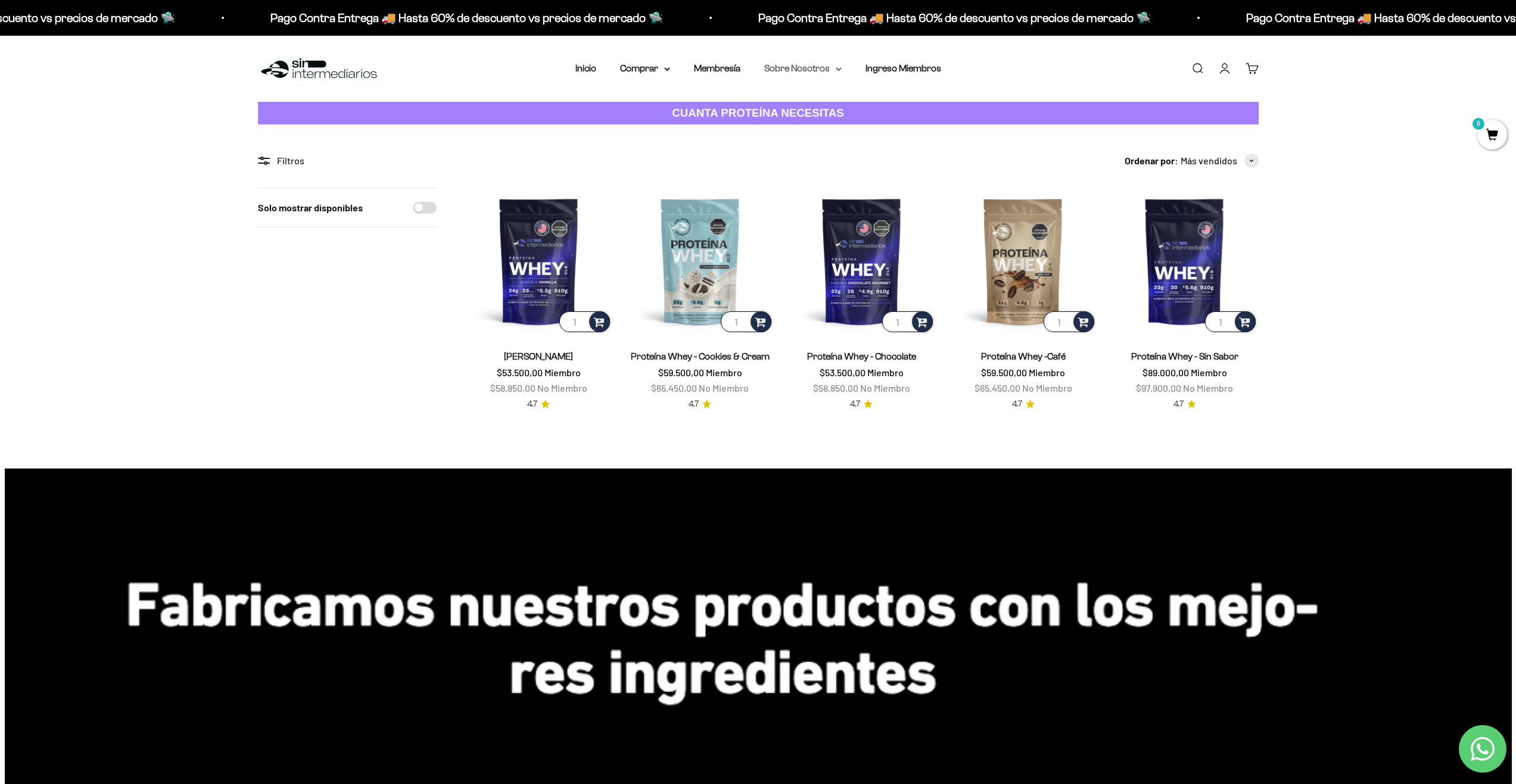
click at [800, 68] on summary "Sobre Nosotros" at bounding box center [803, 68] width 78 height 15
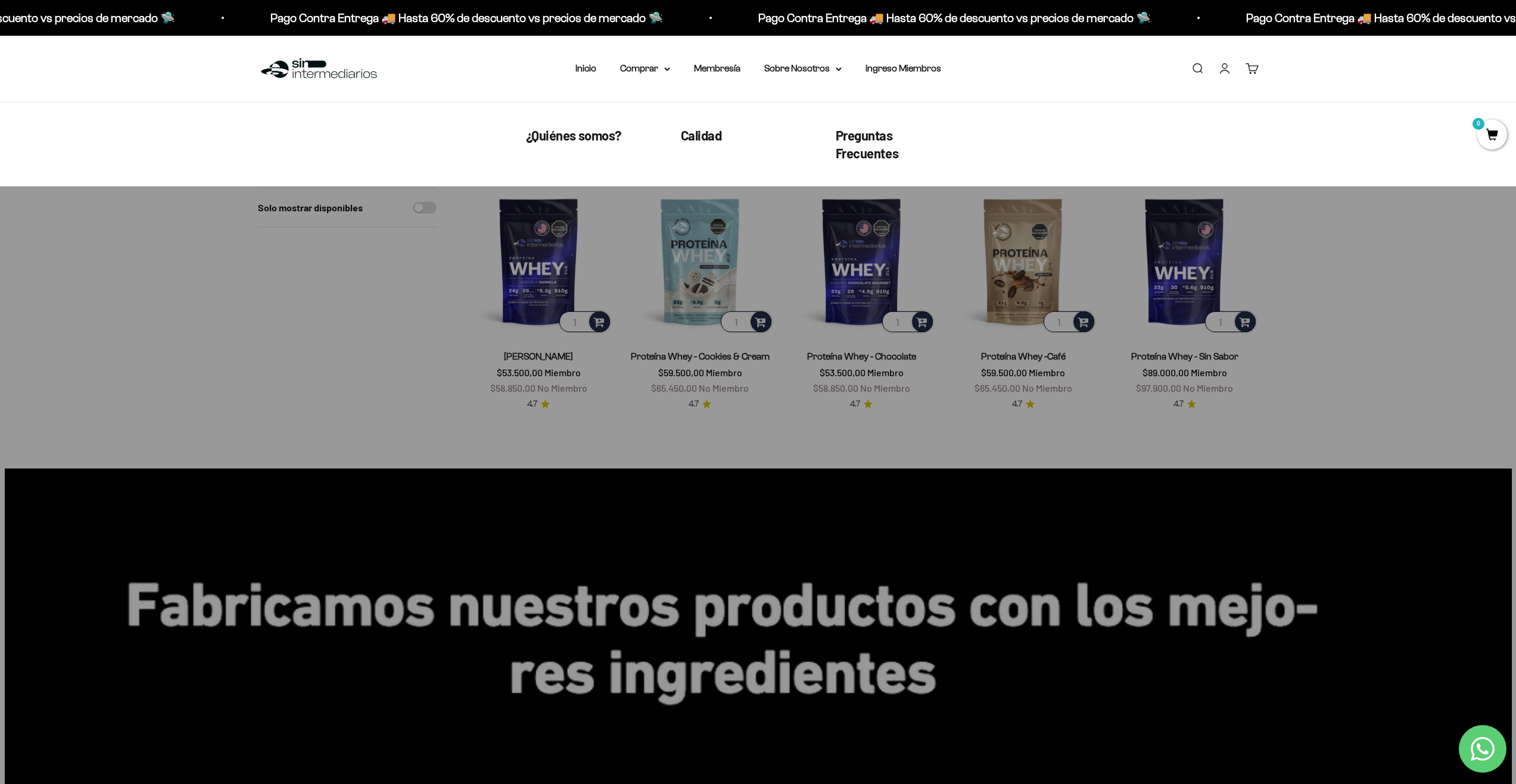
click at [741, 60] on div "Menú [GEOGRAPHIC_DATA] Inicio Comprar Proteínas Ver Todos Whey Iso Vegan Pancak…" at bounding box center [758, 69] width 1516 height 66
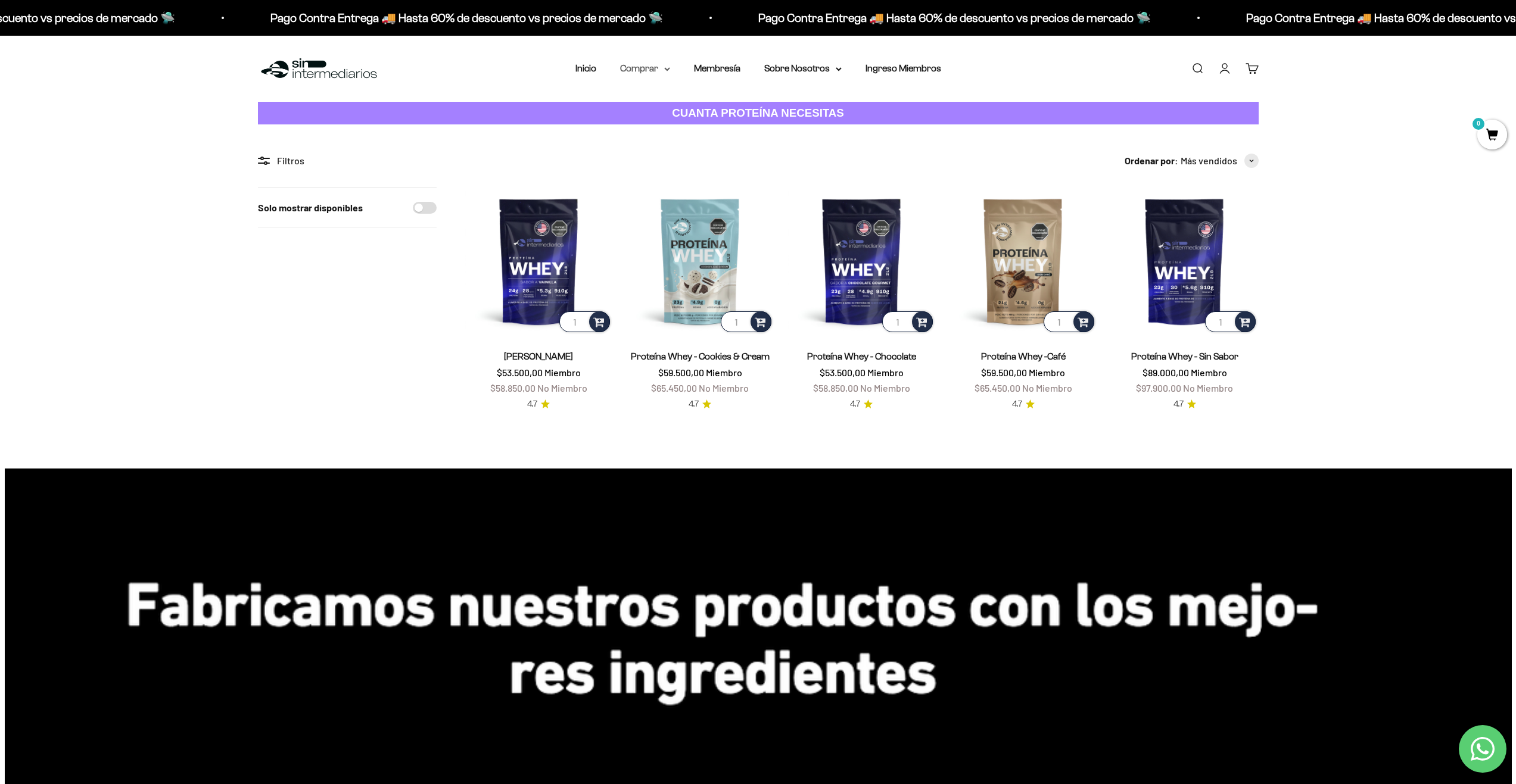
click at [649, 68] on summary "Comprar" at bounding box center [645, 68] width 50 height 15
click at [671, 105] on summary "Proteínas" at bounding box center [676, 107] width 98 height 15
click at [769, 155] on span "Iso" at bounding box center [764, 150] width 12 height 10
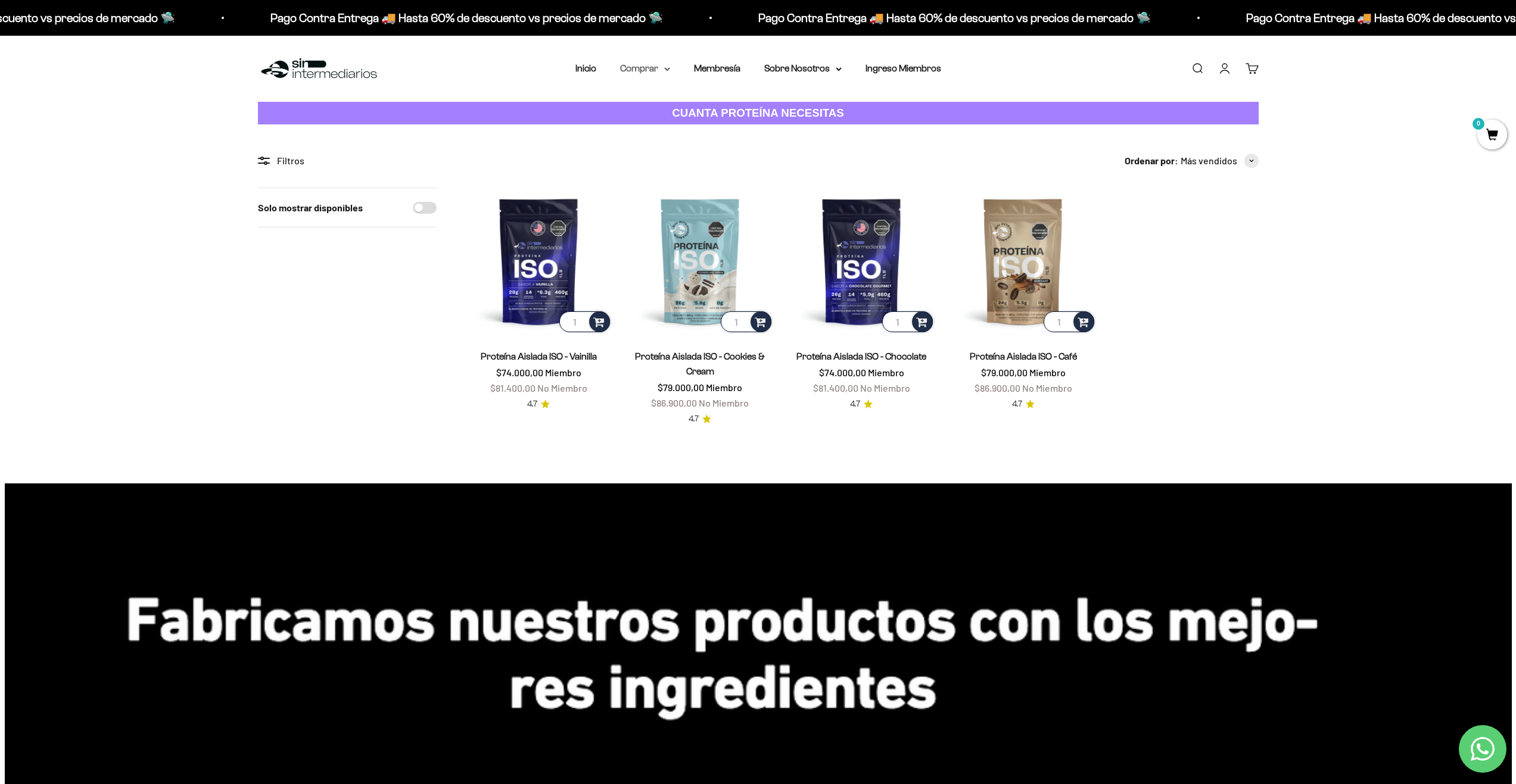
click at [649, 70] on summary "Comprar" at bounding box center [645, 68] width 50 height 15
click at [641, 130] on span "Otros Suplementos" at bounding box center [667, 129] width 79 height 10
click at [643, 101] on span "Proteínas" at bounding box center [647, 106] width 40 height 10
click at [760, 131] on span "Whey" at bounding box center [771, 129] width 25 height 10
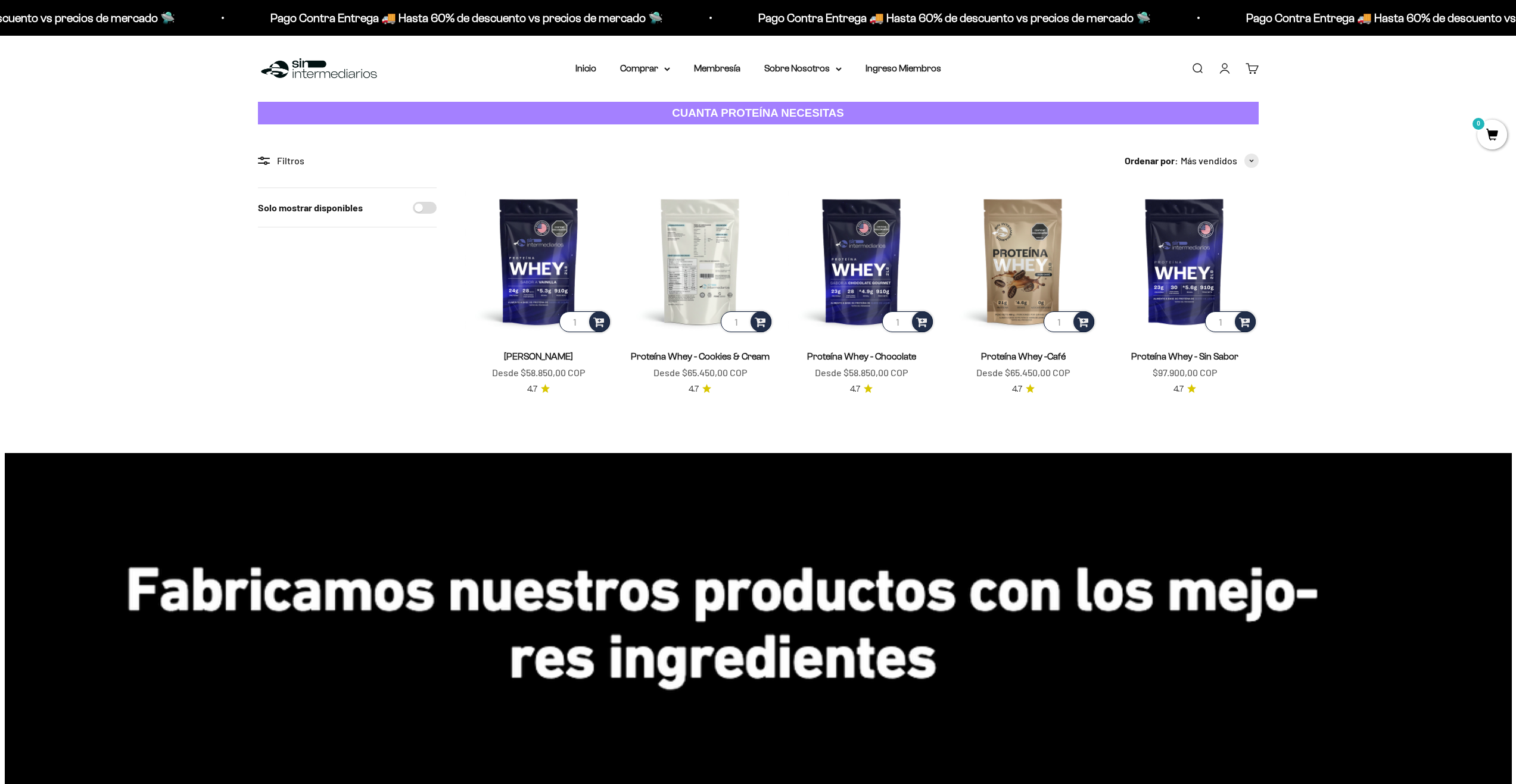
click at [696, 240] on img at bounding box center [701, 261] width 148 height 148
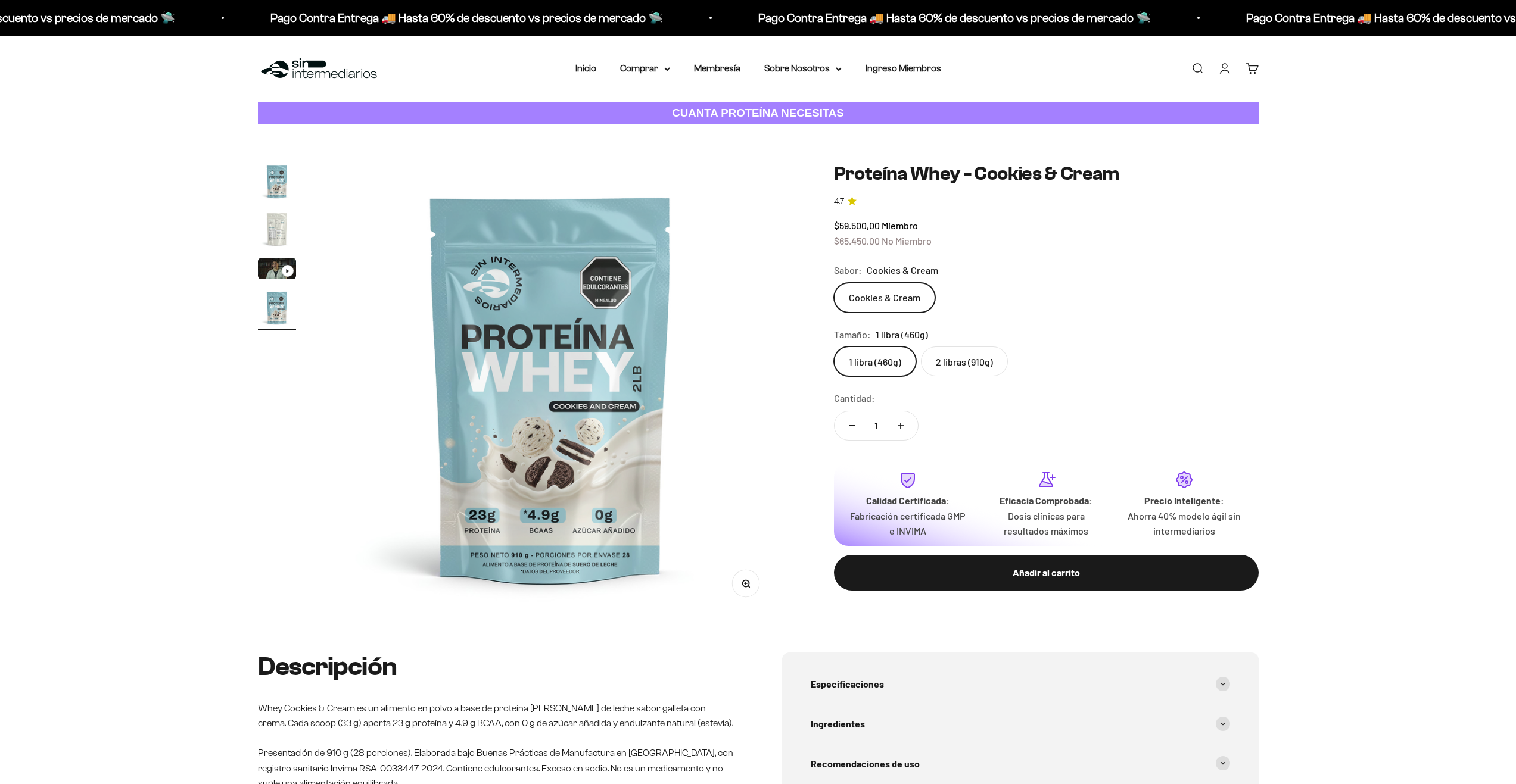
scroll to position [0, 1400]
click at [960, 365] on label "2 libras (910g)" at bounding box center [965, 361] width 87 height 29
click at [834, 347] on input "2 libras (910g)" at bounding box center [833, 346] width 1 height 1
click at [896, 370] on label "1 libra (460g)" at bounding box center [875, 361] width 82 height 29
click at [834, 347] on input "1 libra (460g)" at bounding box center [833, 346] width 1 height 1
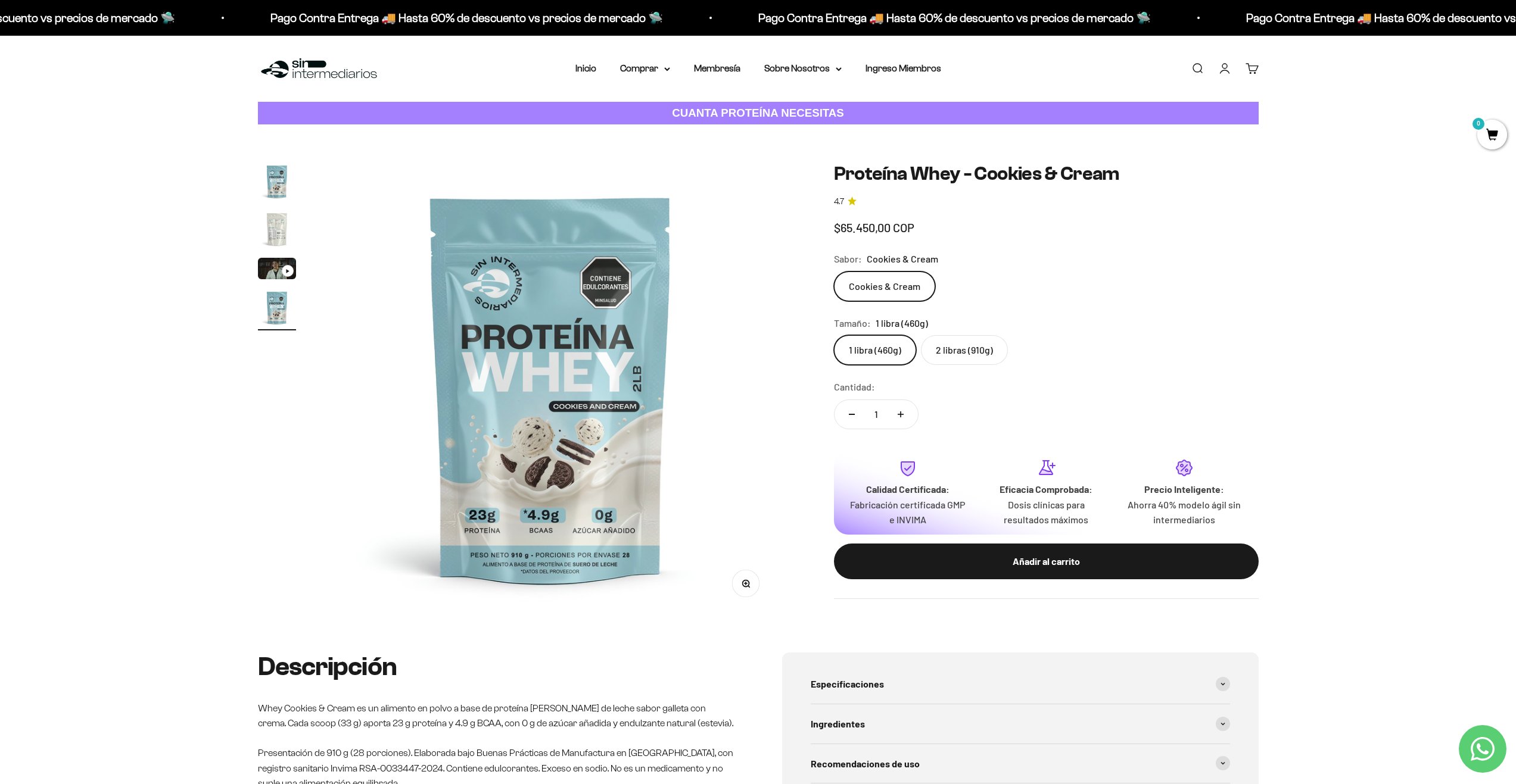
scroll to position [0, 1400]
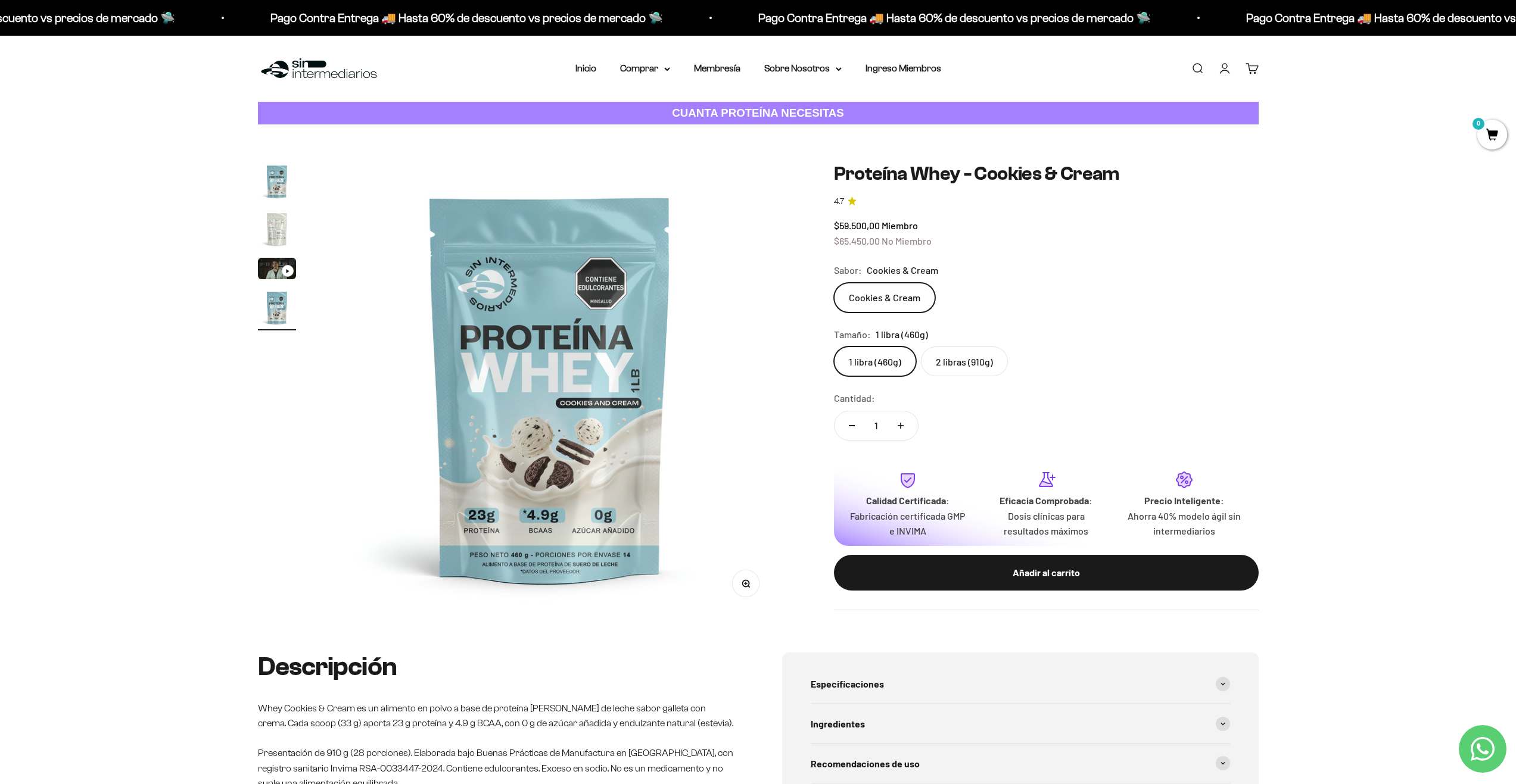
click at [945, 361] on label "2 libras (910g)" at bounding box center [965, 361] width 87 height 29
click at [834, 347] on input "2 libras (910g)" at bounding box center [833, 346] width 1 height 1
click at [655, 67] on summary "Comprar" at bounding box center [645, 68] width 50 height 15
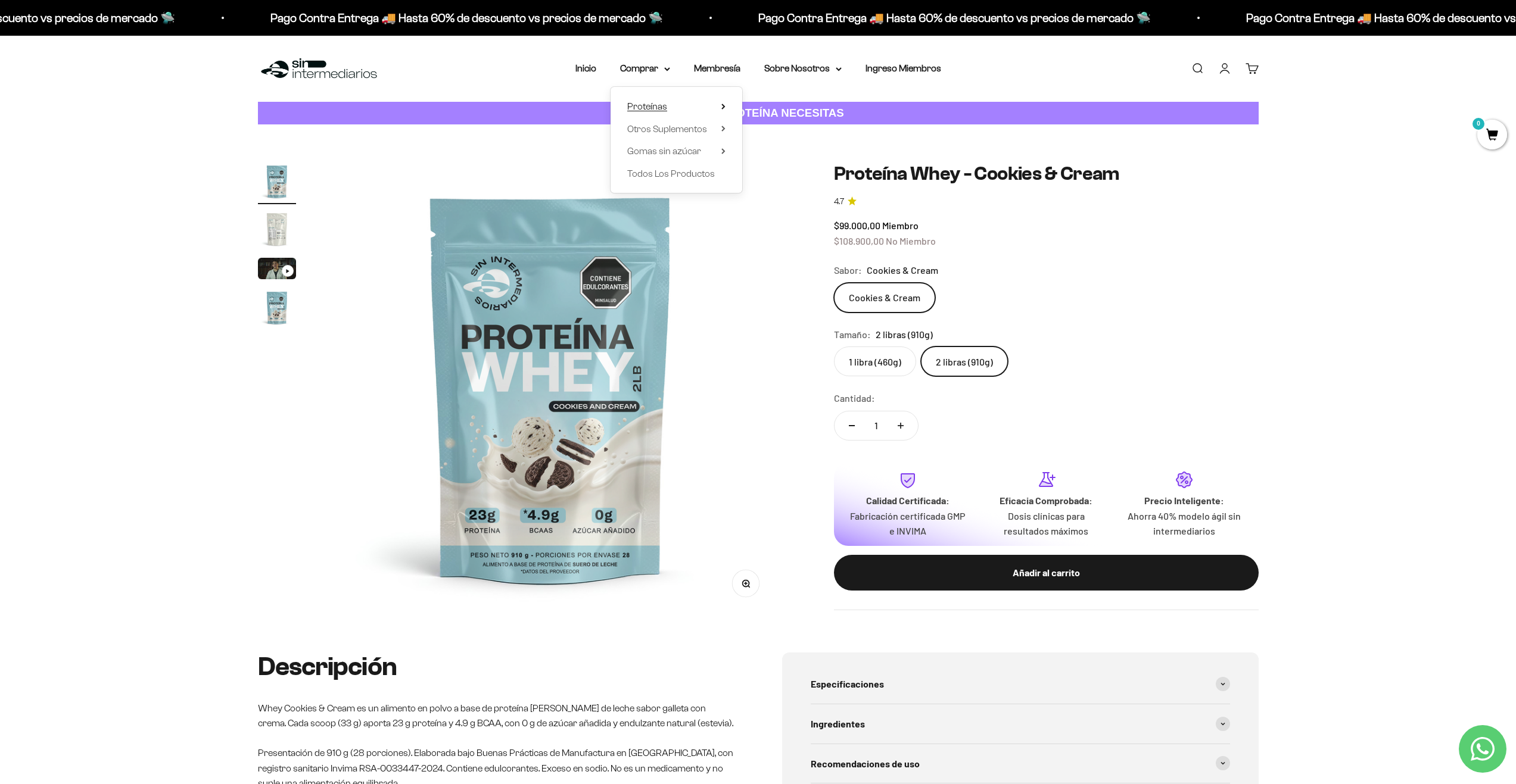
click at [660, 109] on span "Proteínas" at bounding box center [647, 106] width 40 height 10
click at [670, 132] on span "Otros Suplementos" at bounding box center [667, 129] width 79 height 10
click at [679, 169] on span "Todos Los Productos" at bounding box center [671, 173] width 88 height 10
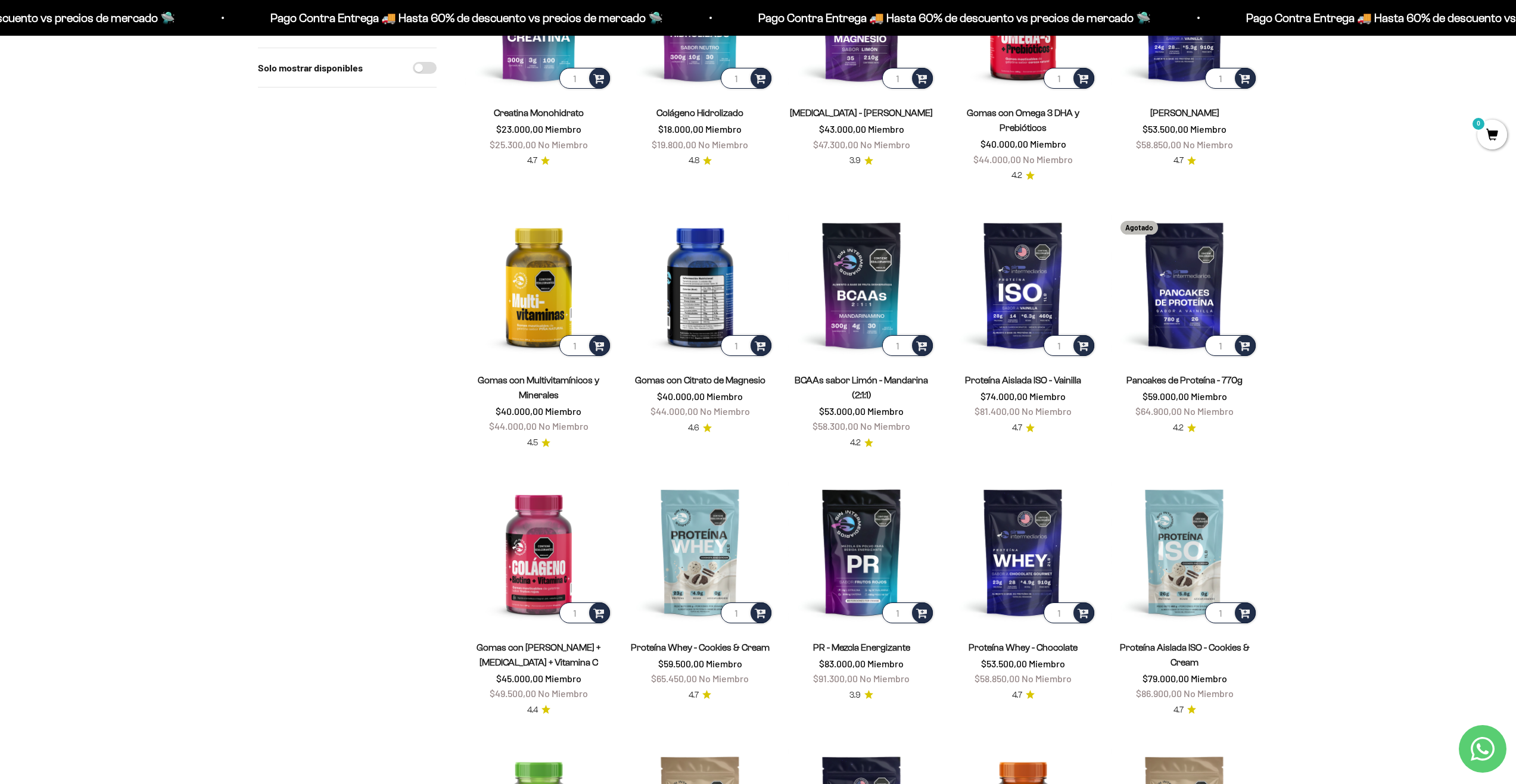
scroll to position [596, 0]
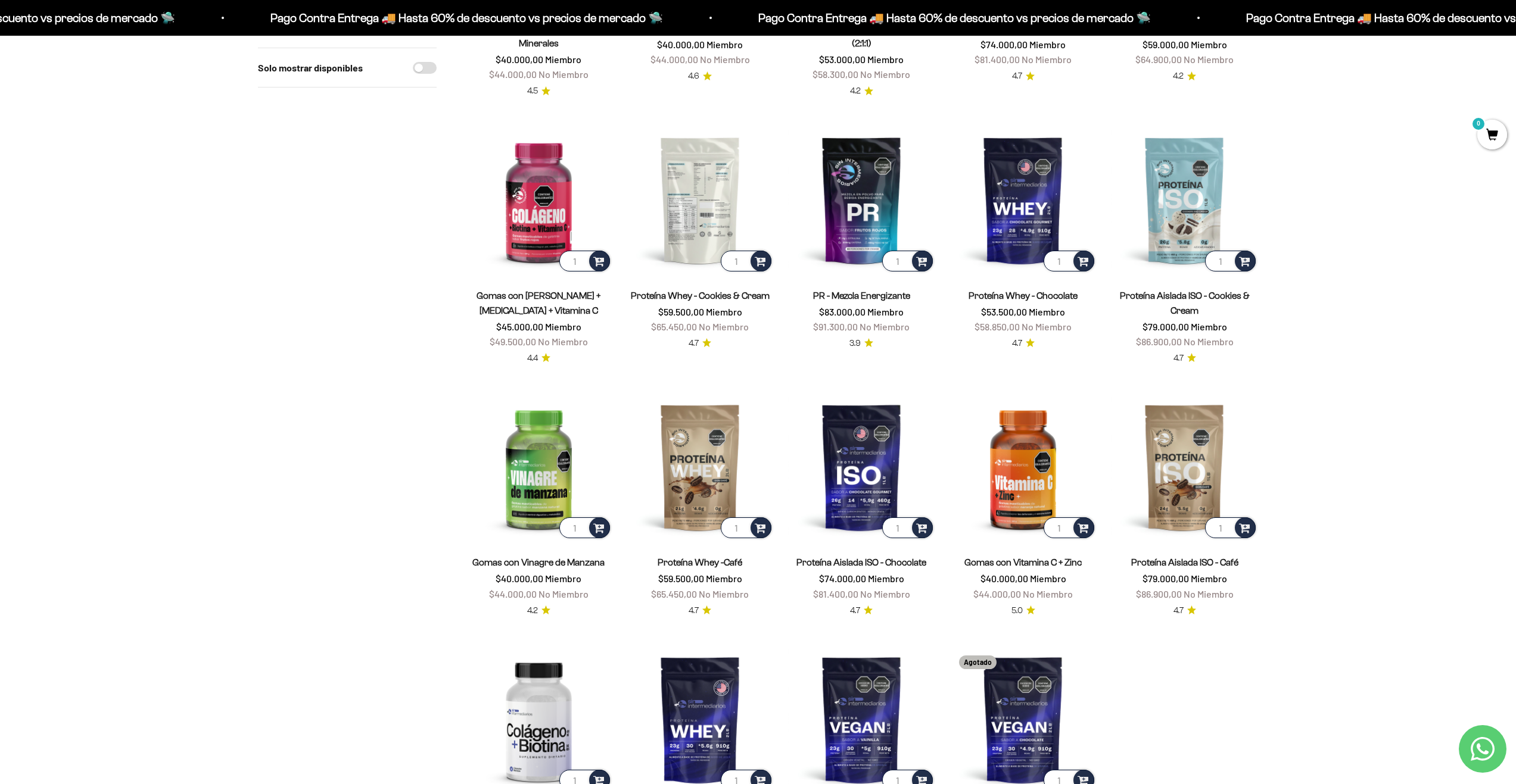
click at [725, 187] on img at bounding box center [701, 200] width 148 height 148
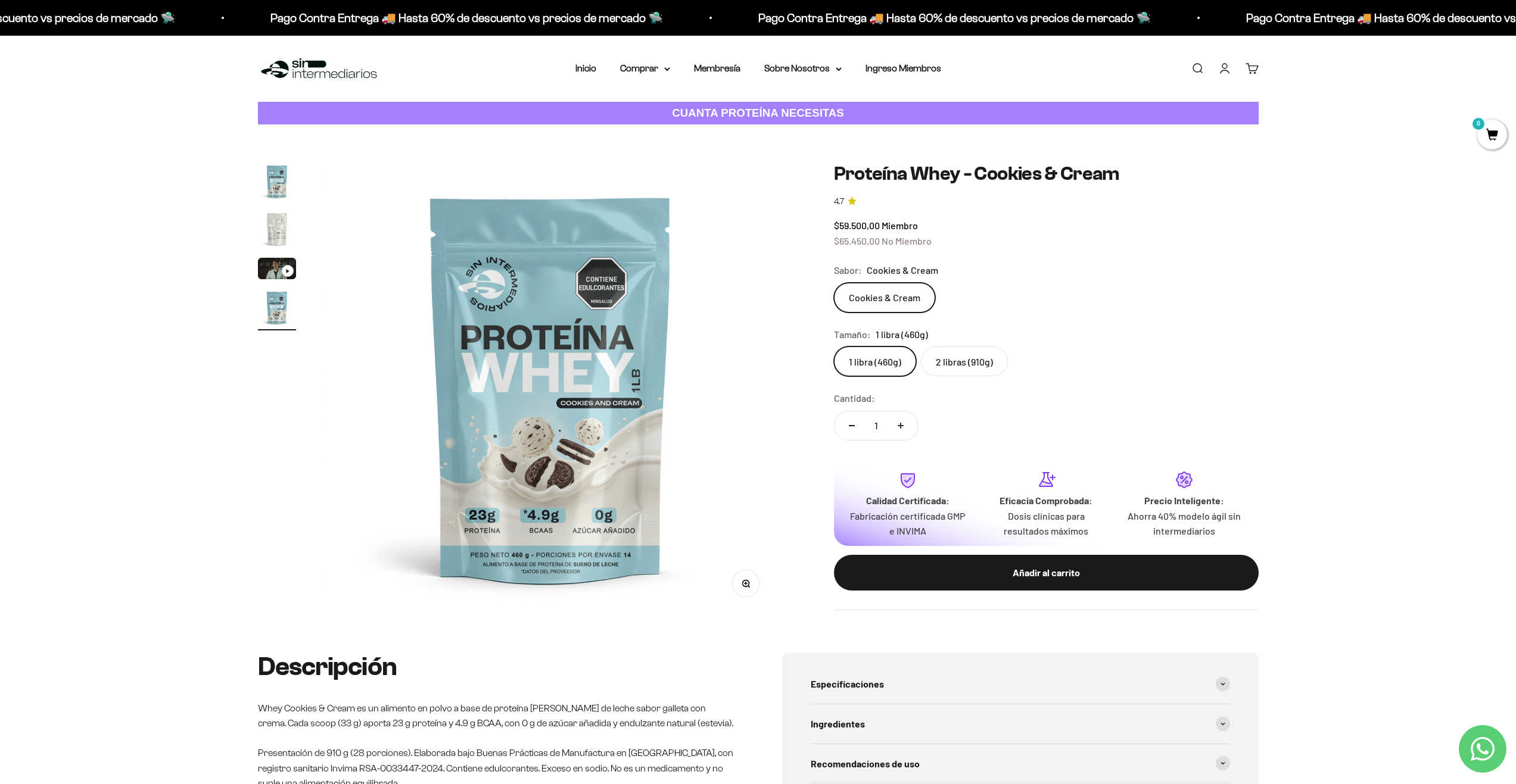
click at [277, 218] on img "Ir al artículo 2" at bounding box center [277, 229] width 38 height 38
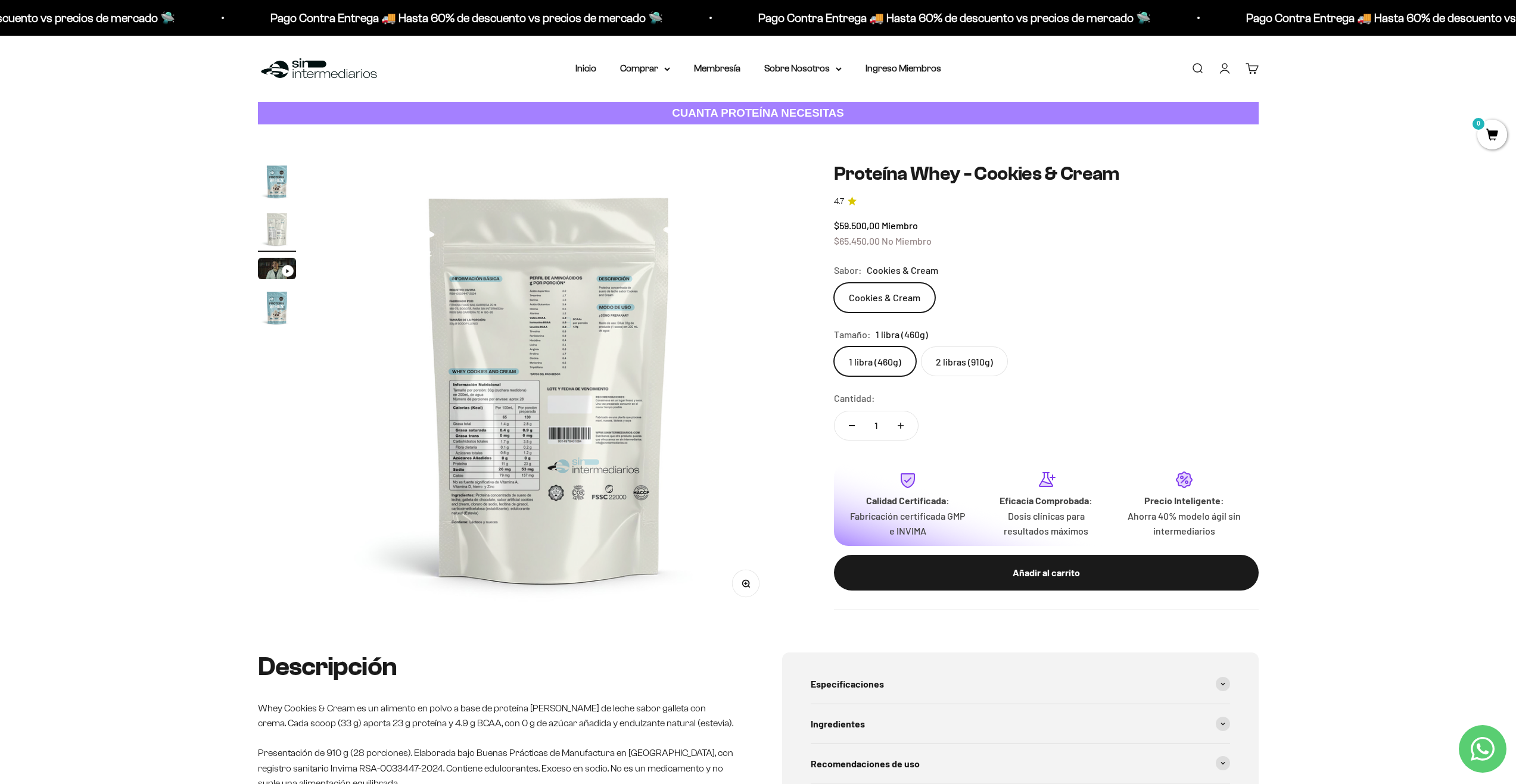
scroll to position [0, 466]
click at [752, 588] on button "Zoom" at bounding box center [745, 584] width 26 height 26
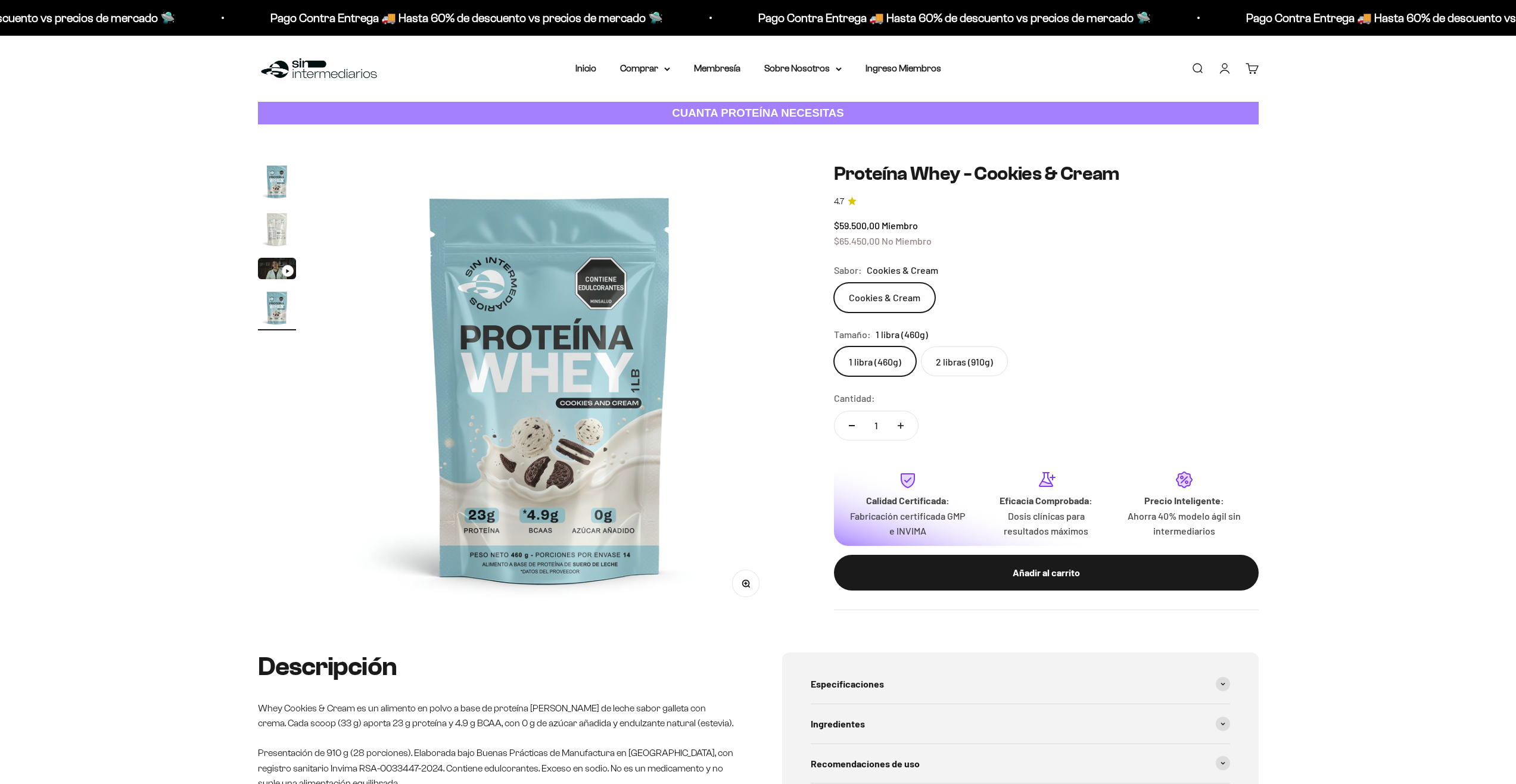
click at [284, 219] on img "Ir al artículo 2" at bounding box center [277, 229] width 38 height 38
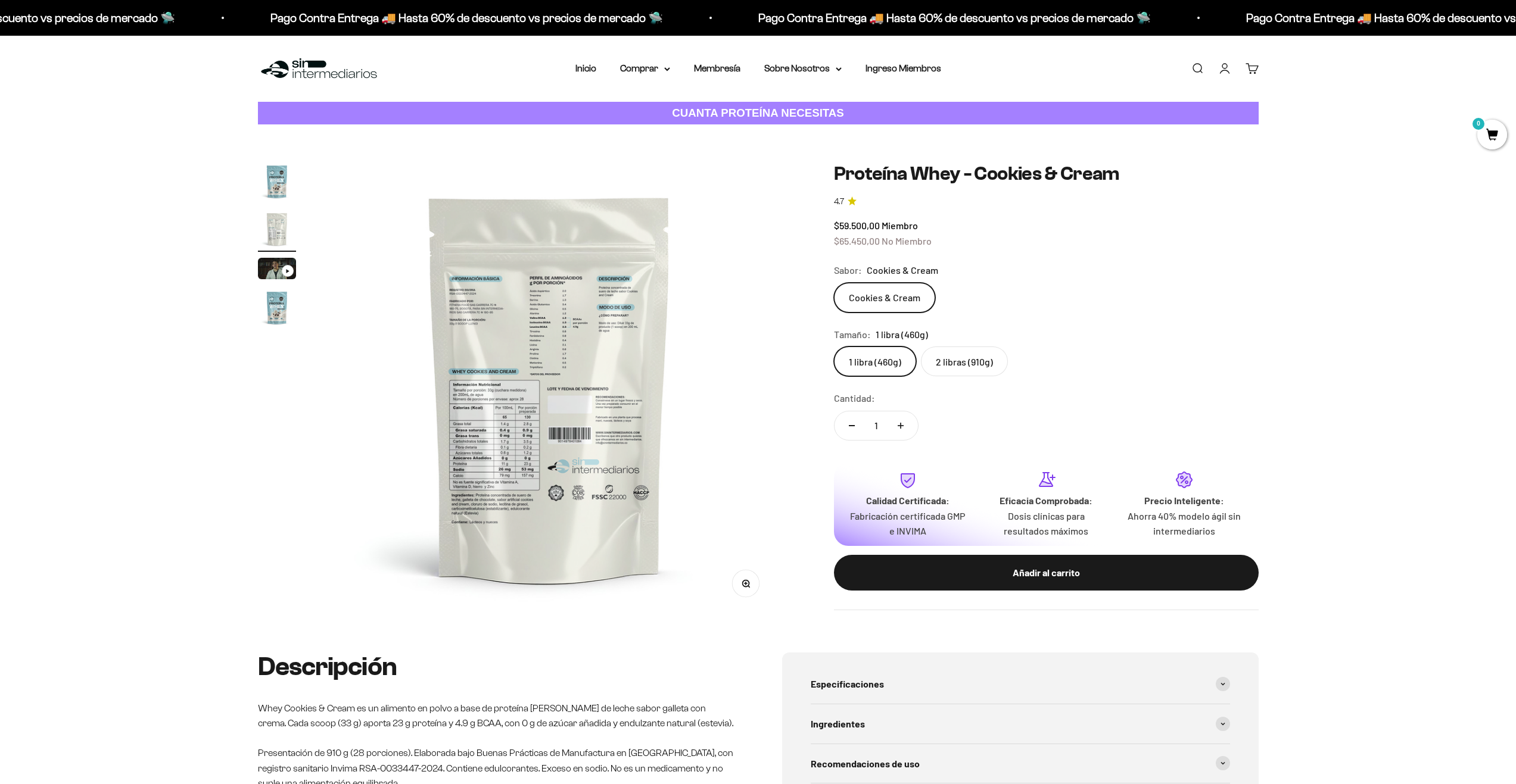
scroll to position [0, 466]
click at [745, 586] on icon "button" at bounding box center [745, 584] width 9 height 9
